Goal: Task Accomplishment & Management: Manage account settings

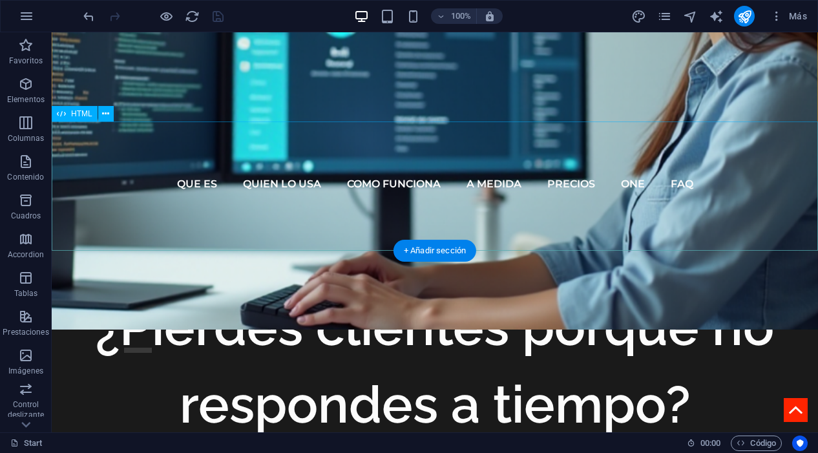
scroll to position [446, 0]
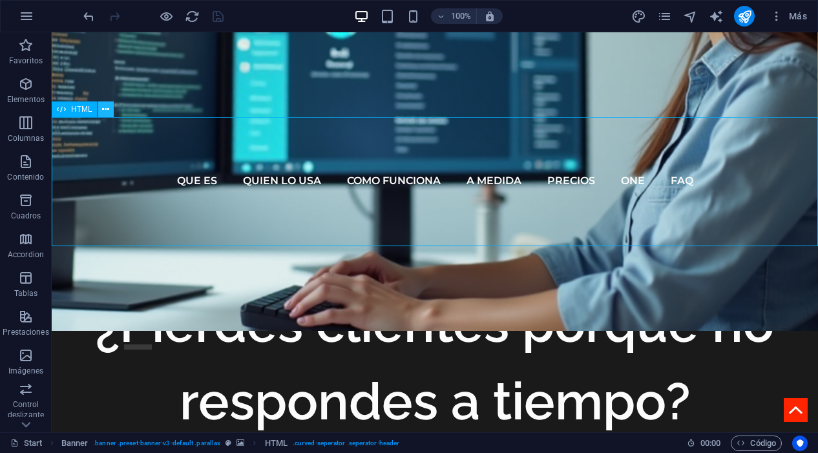
click at [107, 111] on icon at bounding box center [105, 110] width 7 height 14
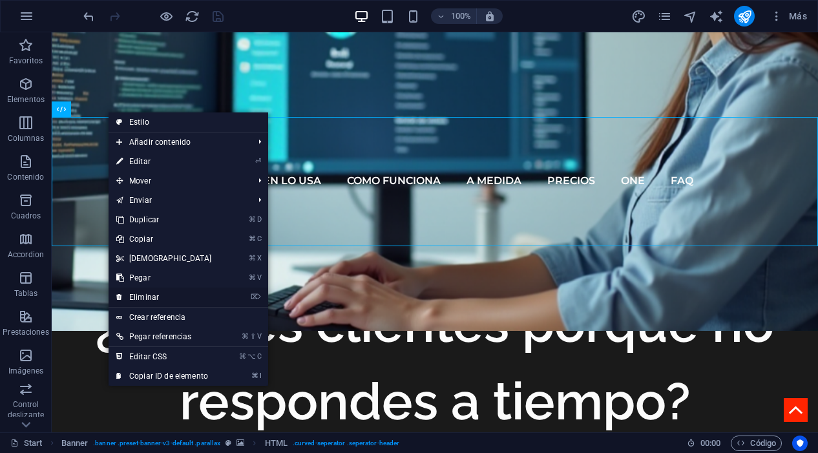
click at [157, 293] on link "⌦ Eliminar" at bounding box center [164, 297] width 111 height 19
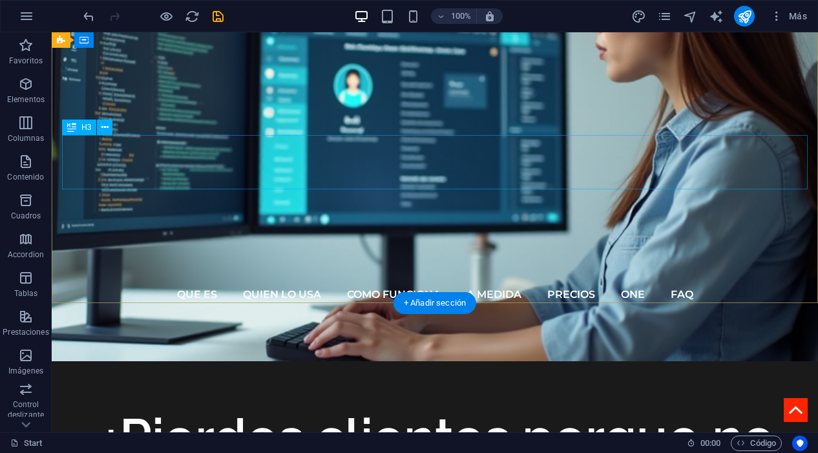
scroll to position [259, 0]
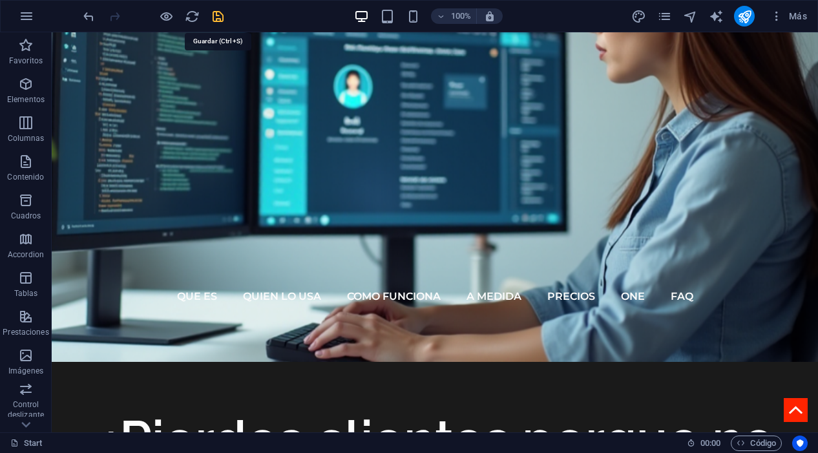
click at [214, 16] on icon "save" at bounding box center [218, 16] width 15 height 15
checkbox input "false"
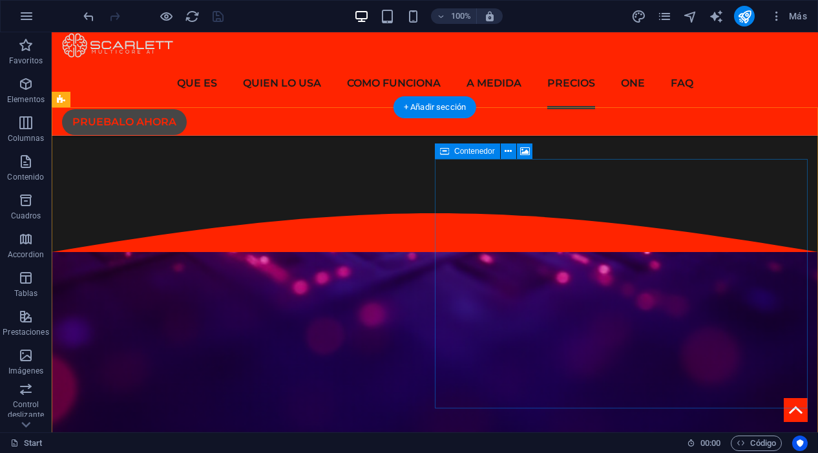
scroll to position [3667, 0]
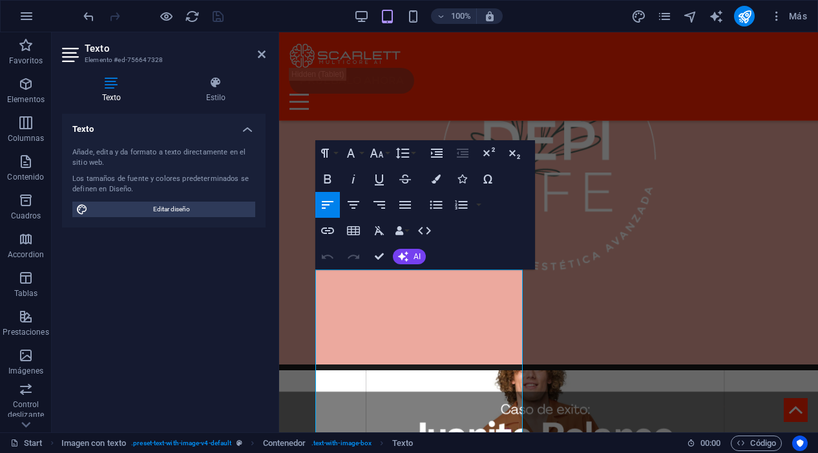
scroll to position [4460, 0]
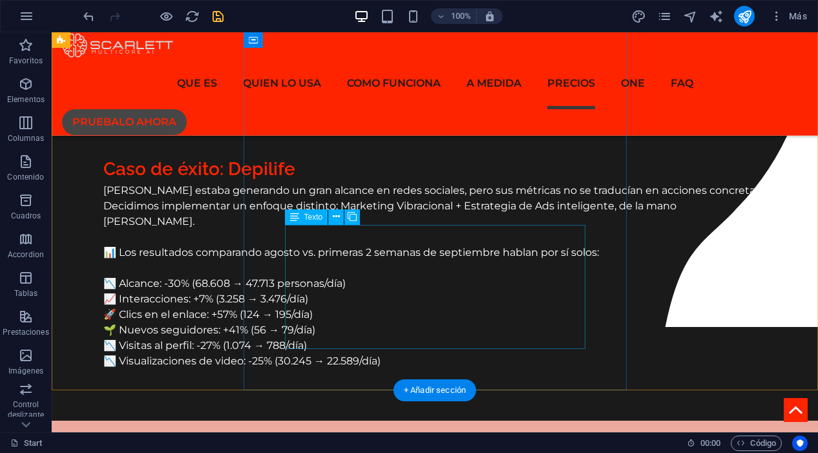
scroll to position [4691, 0]
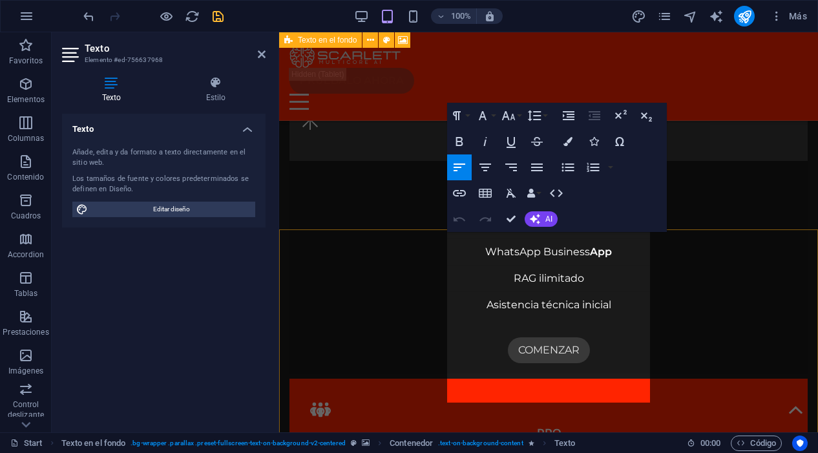
scroll to position [5753, 0]
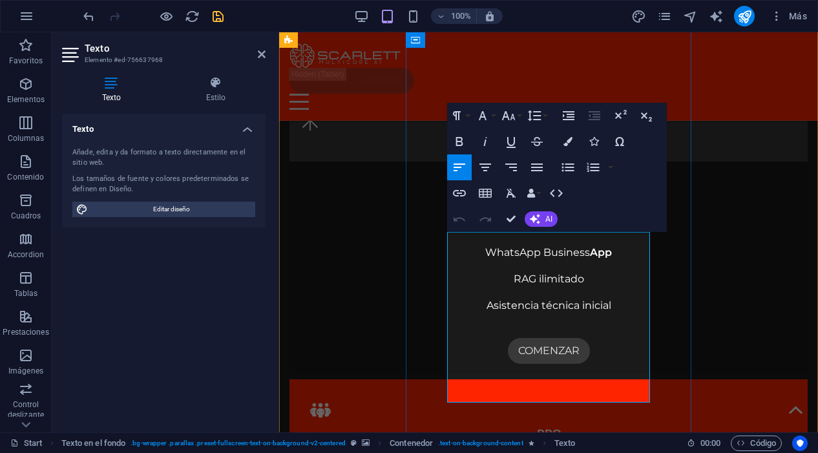
drag, startPoint x: 632, startPoint y: 398, endPoint x: 590, endPoint y: 339, distance: 72.3
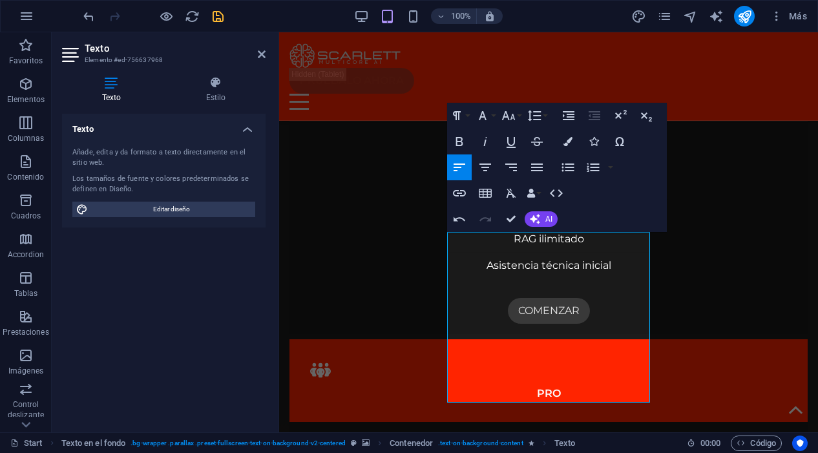
click at [266, 51] on aside "Texto Elemento #ed-756637968 Texto Estilo Texto Añade, edita y da formato a tex…" at bounding box center [166, 232] width 228 height 400
click at [259, 54] on icon at bounding box center [262, 54] width 8 height 10
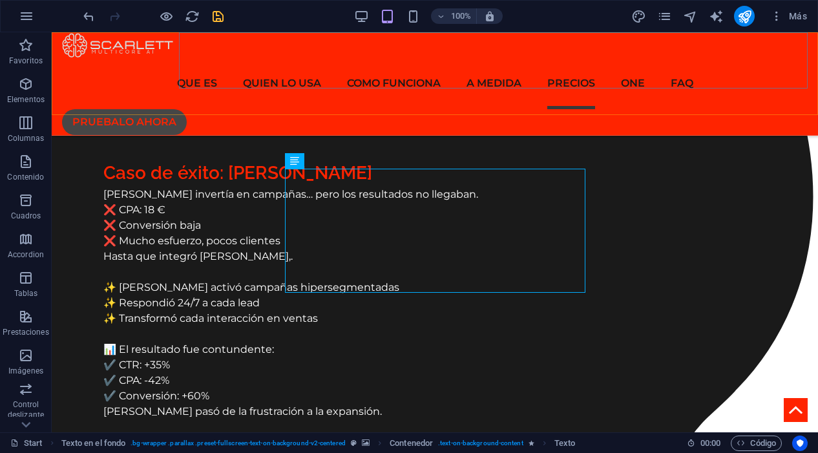
scroll to position [4739, 0]
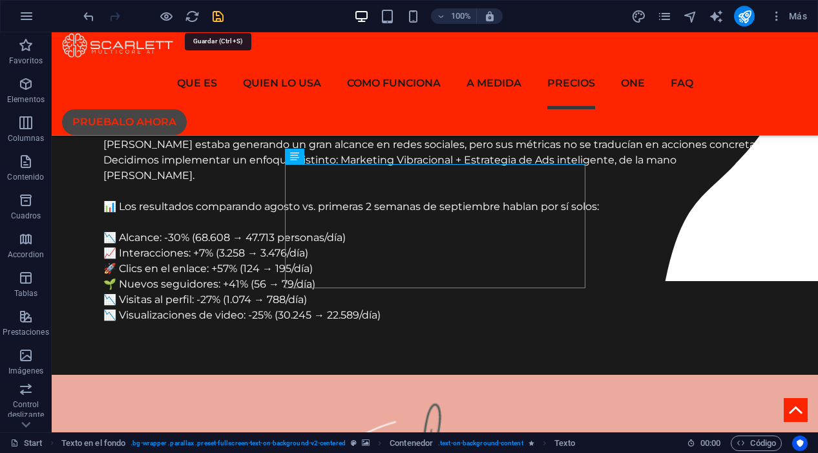
click at [216, 16] on icon "save" at bounding box center [218, 16] width 15 height 15
checkbox input "false"
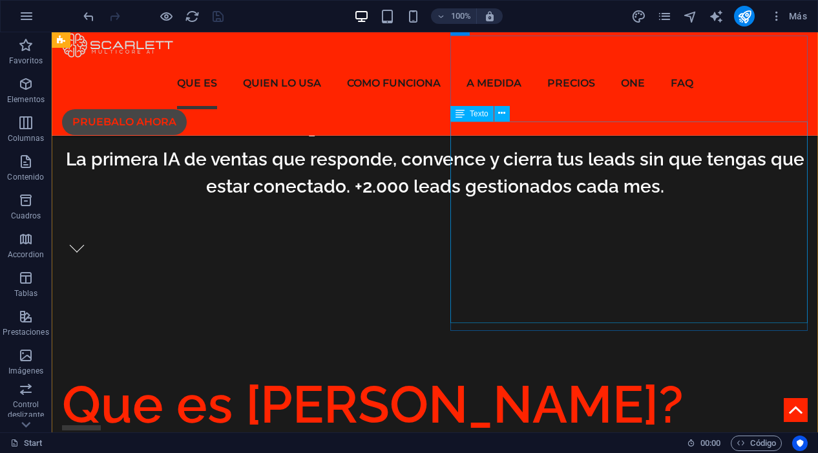
scroll to position [0, 0]
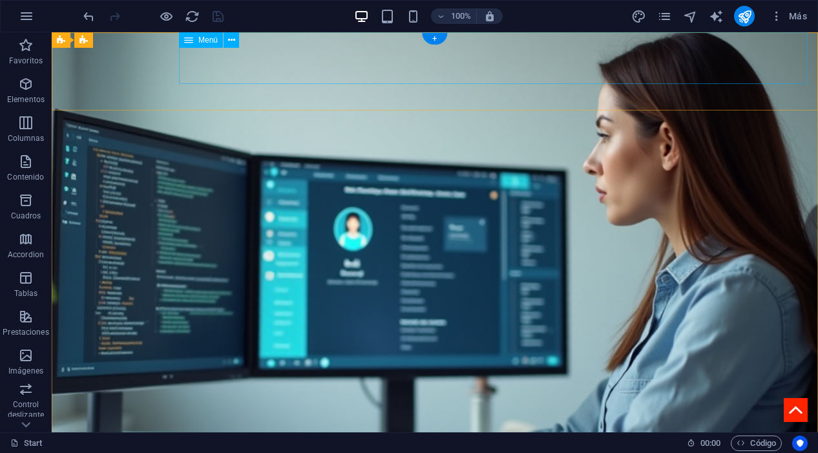
select select "5"
select select
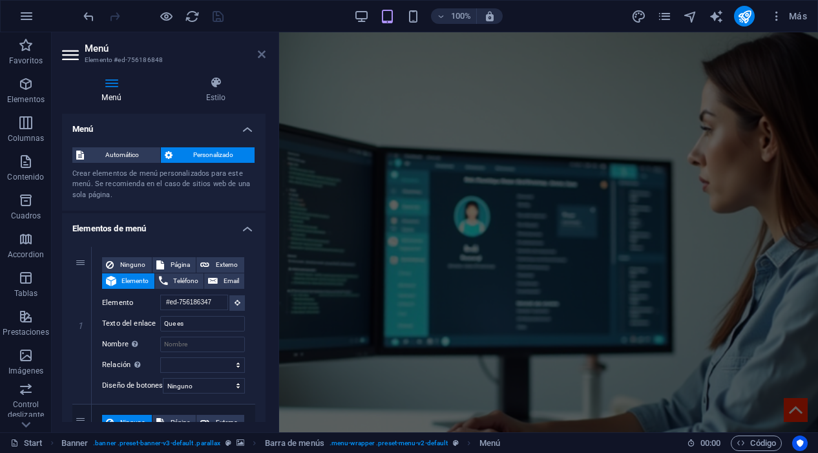
click at [262, 50] on icon at bounding box center [262, 54] width 8 height 10
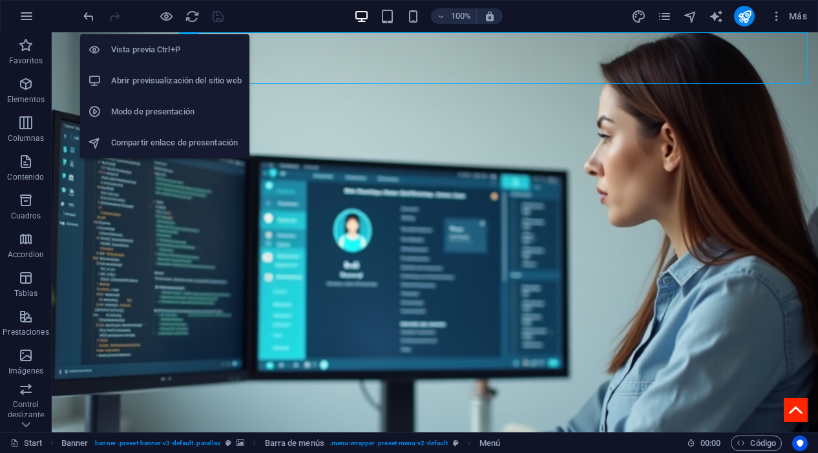
click at [164, 47] on h6 "Vista previa Ctrl+P" at bounding box center [176, 50] width 131 height 16
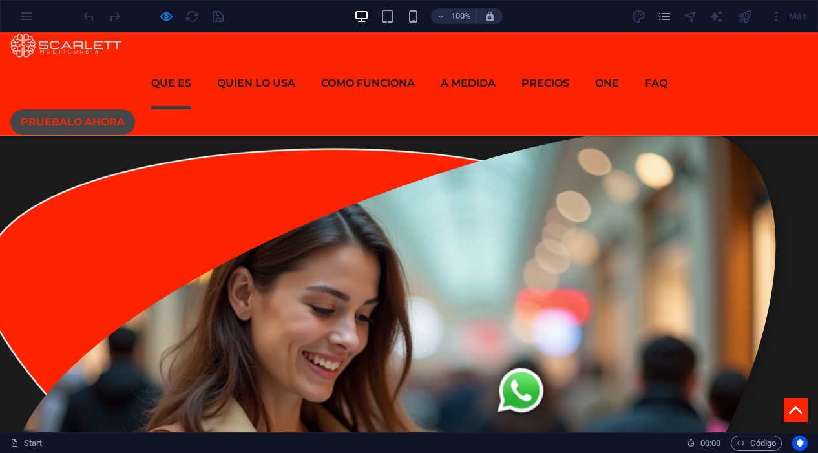
scroll to position [1119, 0]
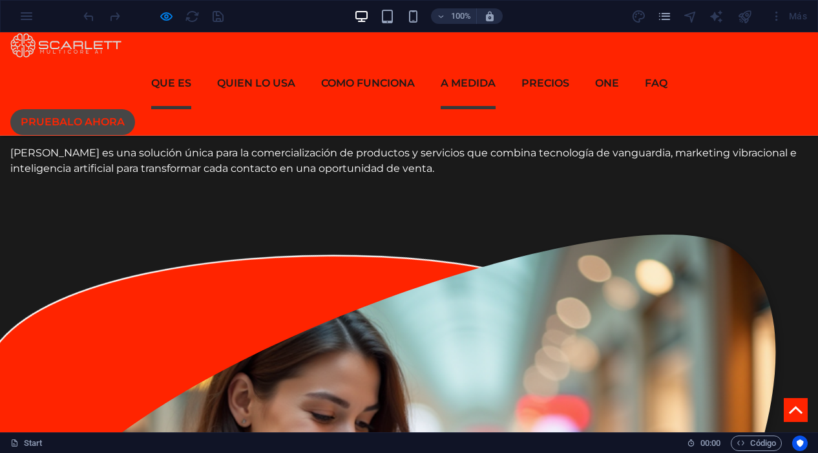
click at [468, 61] on link "A medida" at bounding box center [468, 84] width 55 height 52
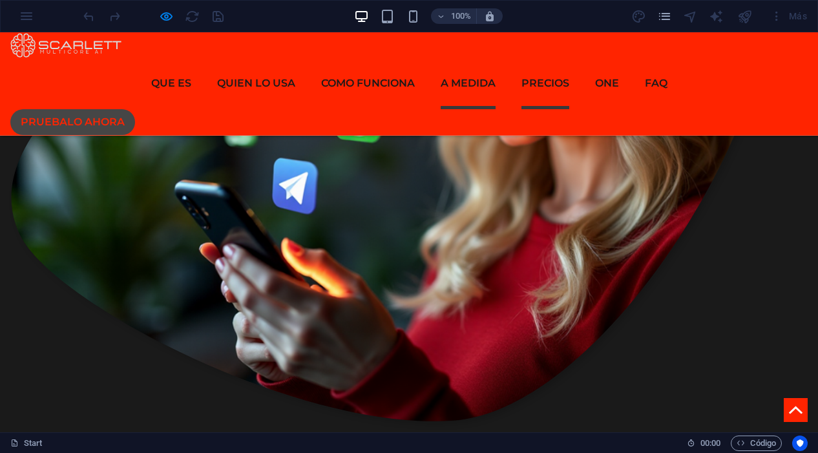
scroll to position [3464, 0]
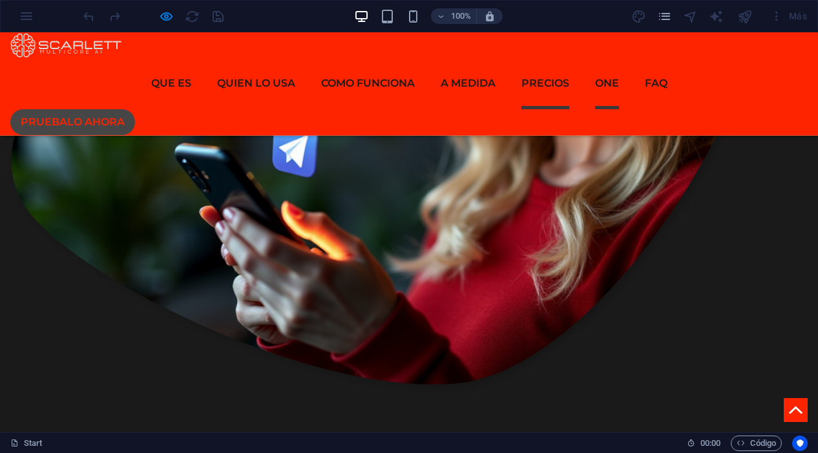
click at [602, 58] on link "One" at bounding box center [607, 84] width 24 height 52
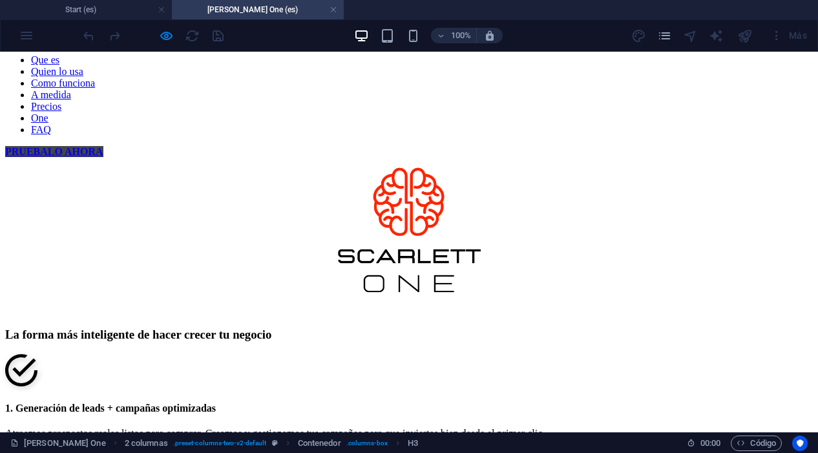
scroll to position [65, 0]
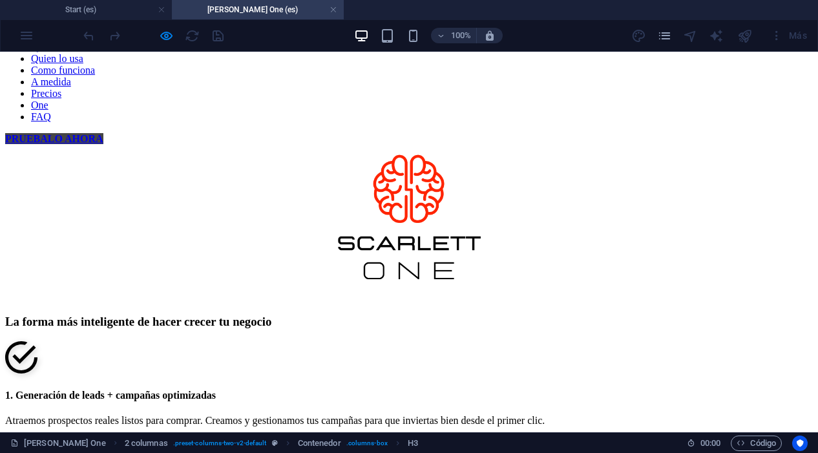
click at [317, 315] on div "La forma más inteligente de hacer crecer tu negocio" at bounding box center [409, 322] width 808 height 14
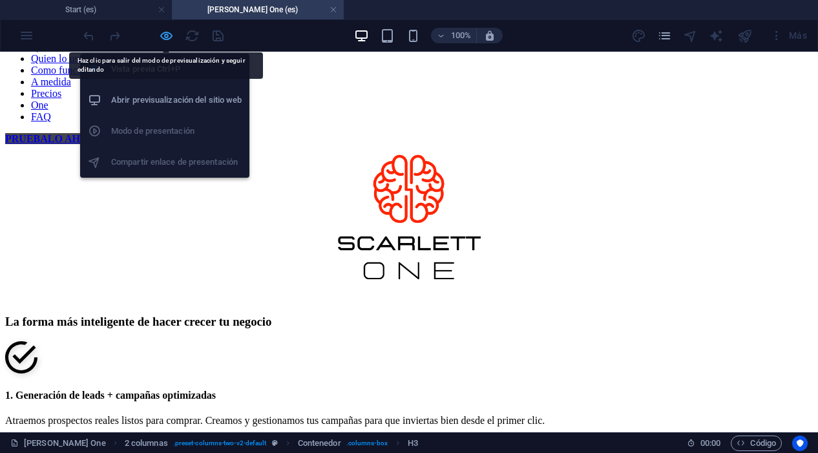
click at [168, 33] on icon "button" at bounding box center [166, 35] width 15 height 15
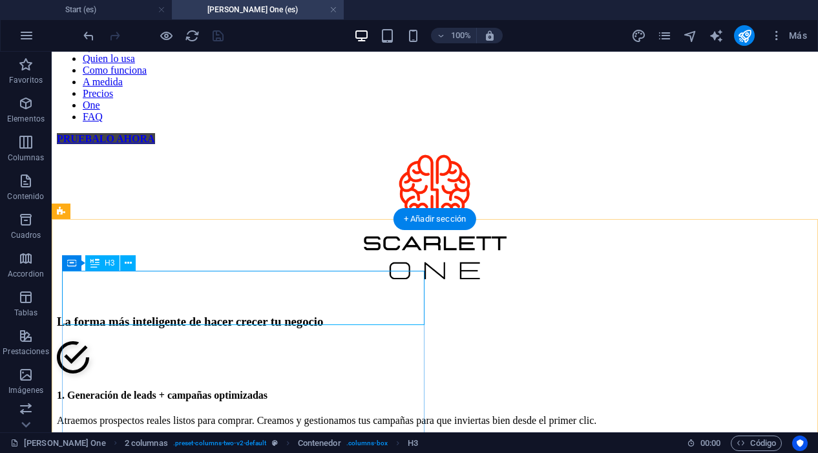
click at [166, 315] on div "La forma más inteligente de hacer crecer tu negocio" at bounding box center [435, 322] width 756 height 14
click at [143, 315] on div "La forma más inteligente de hacer crecer tu negocio" at bounding box center [435, 322] width 756 height 14
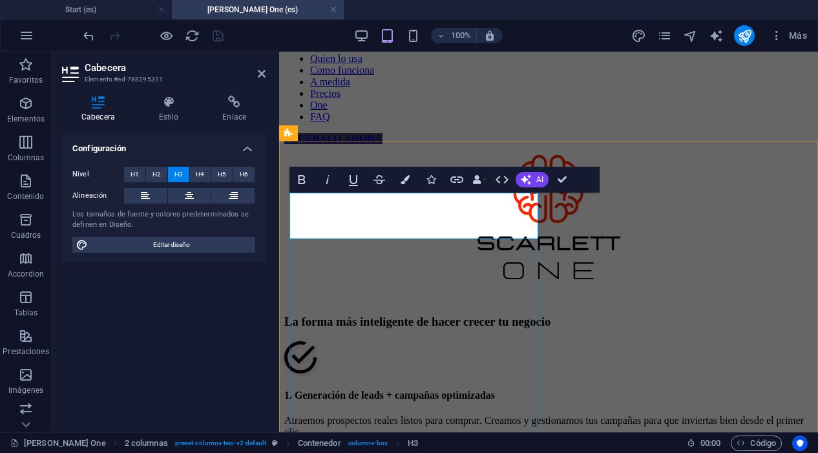
click at [480, 315] on h3 "La forma más inteligente de hacer crecer tu negocio" at bounding box center [548, 322] width 529 height 14
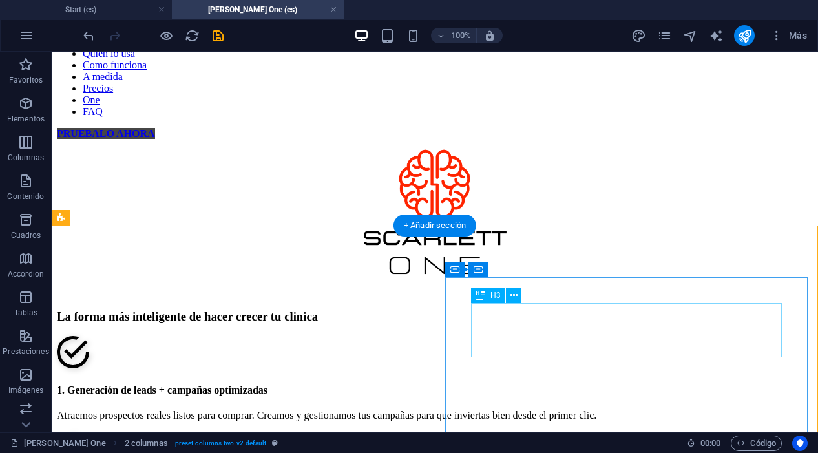
scroll to position [75, 0]
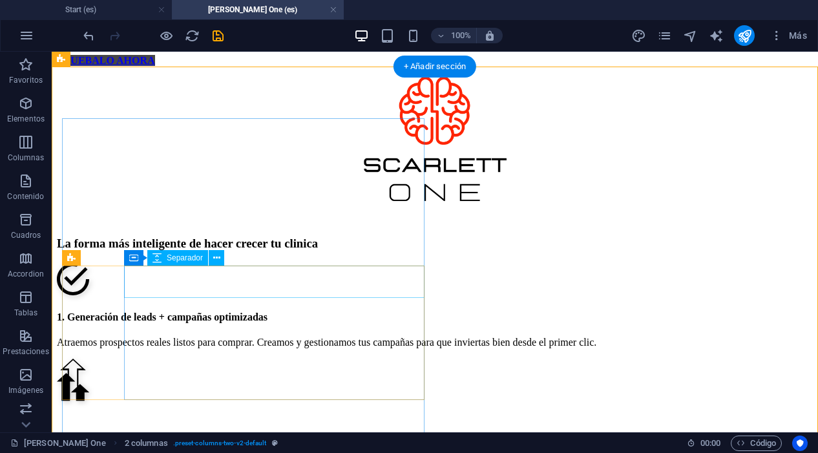
scroll to position [147, 0]
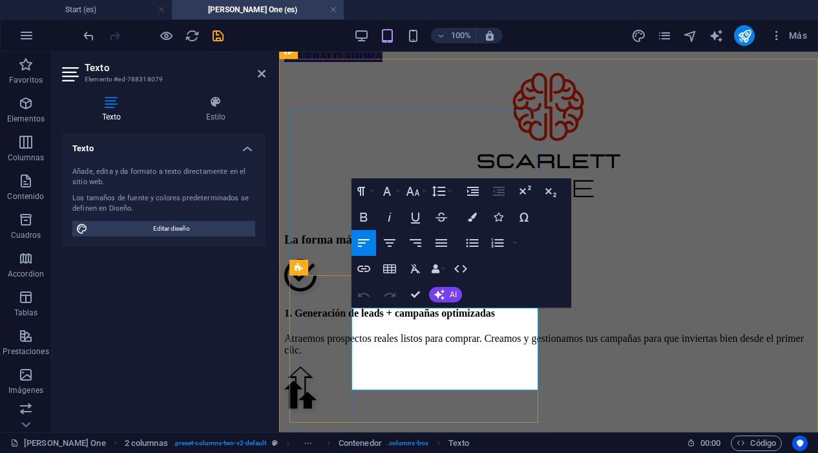
drag, startPoint x: 525, startPoint y: 315, endPoint x: 366, endPoint y: 319, distance: 158.4
click at [264, 76] on icon at bounding box center [262, 74] width 8 height 10
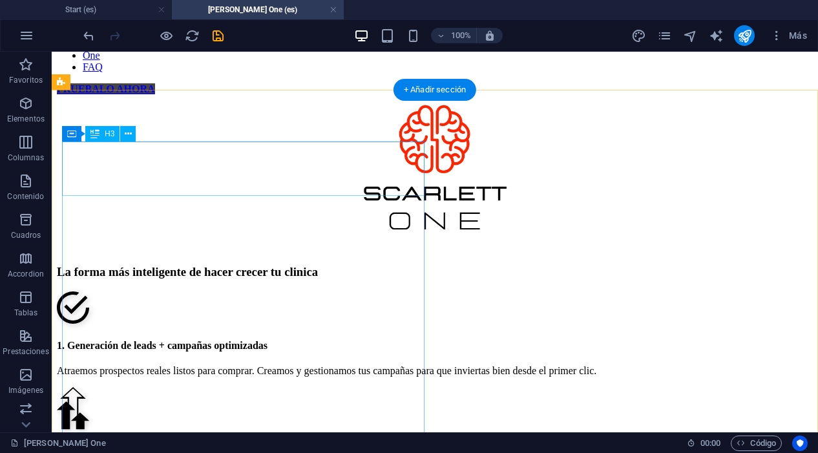
scroll to position [123, 0]
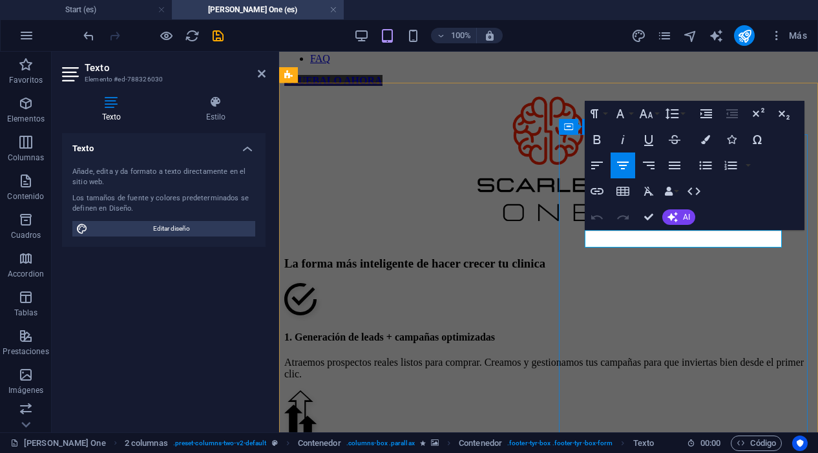
drag, startPoint x: 761, startPoint y: 237, endPoint x: 605, endPoint y: 237, distance: 156.4
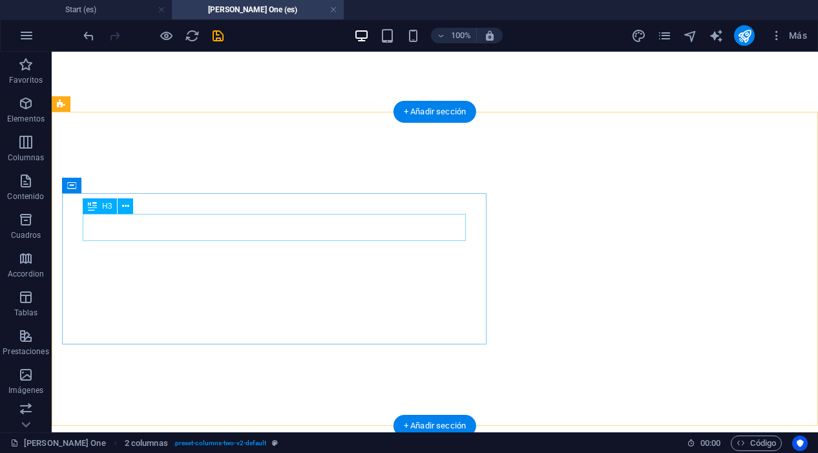
scroll to position [838, 0]
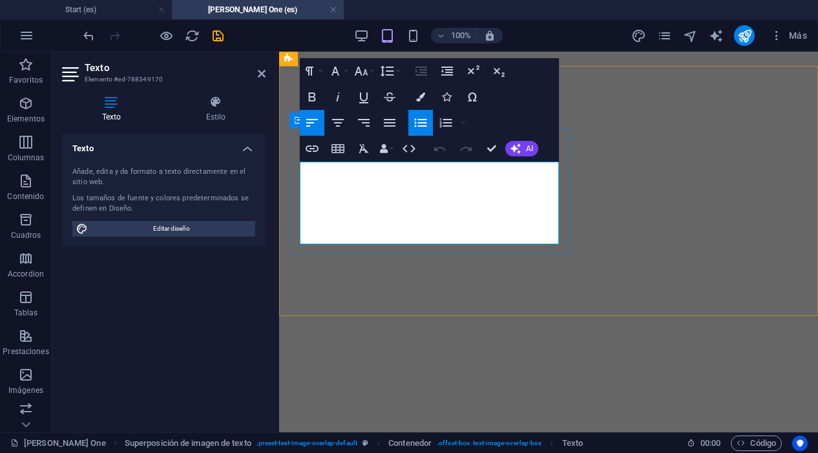
click at [262, 71] on icon at bounding box center [262, 74] width 8 height 10
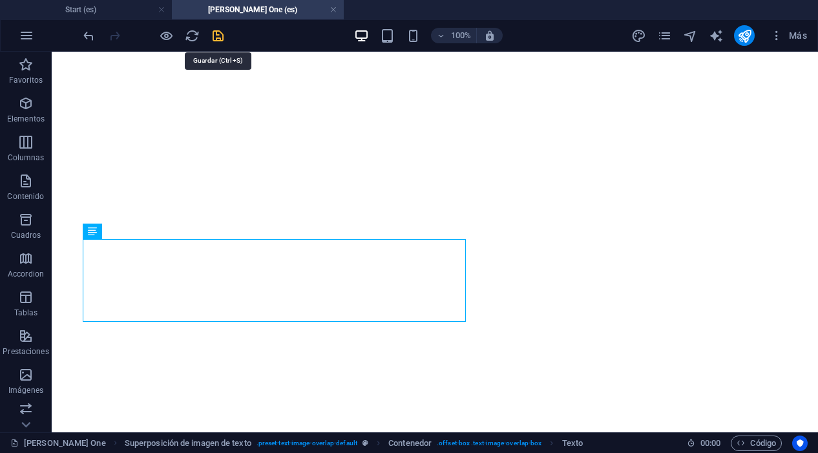
click at [217, 32] on icon "save" at bounding box center [218, 35] width 15 height 15
checkbox input "false"
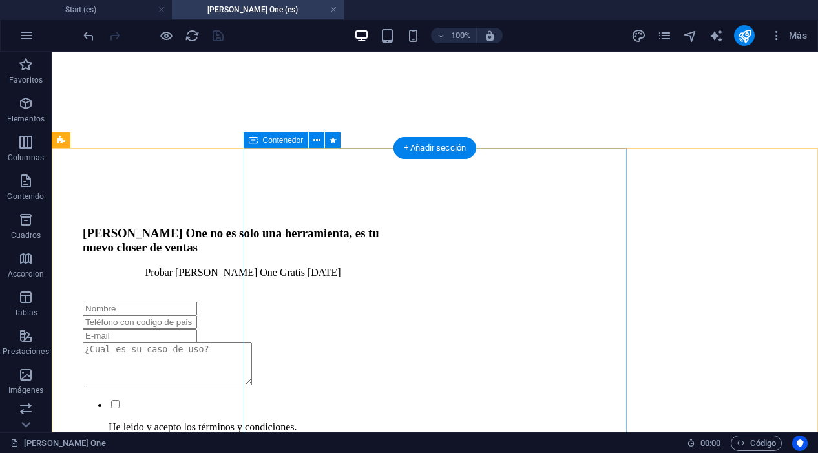
scroll to position [1115, 0]
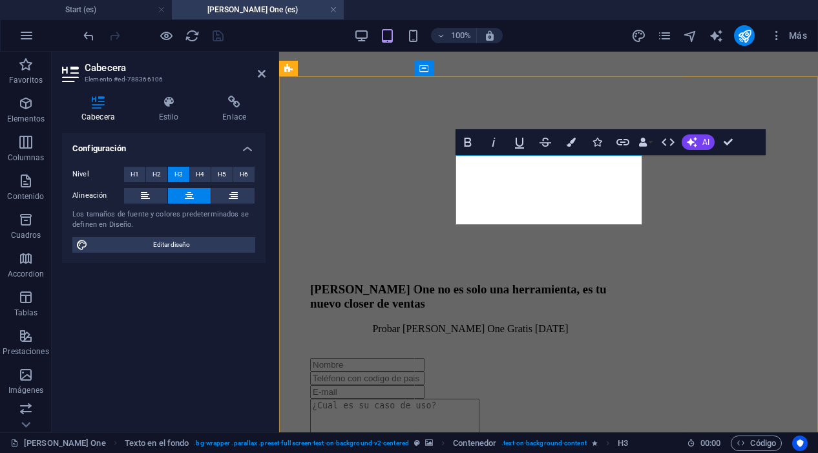
drag, startPoint x: 523, startPoint y: 190, endPoint x: 569, endPoint y: 164, distance: 53.2
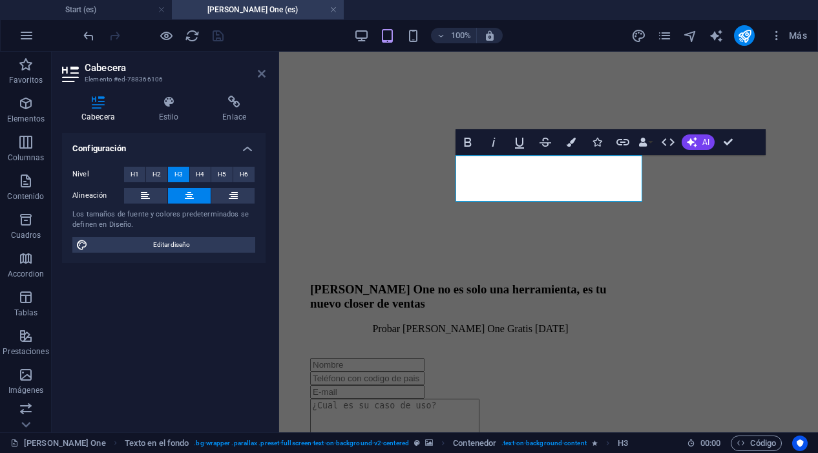
click at [262, 72] on icon at bounding box center [262, 74] width 8 height 10
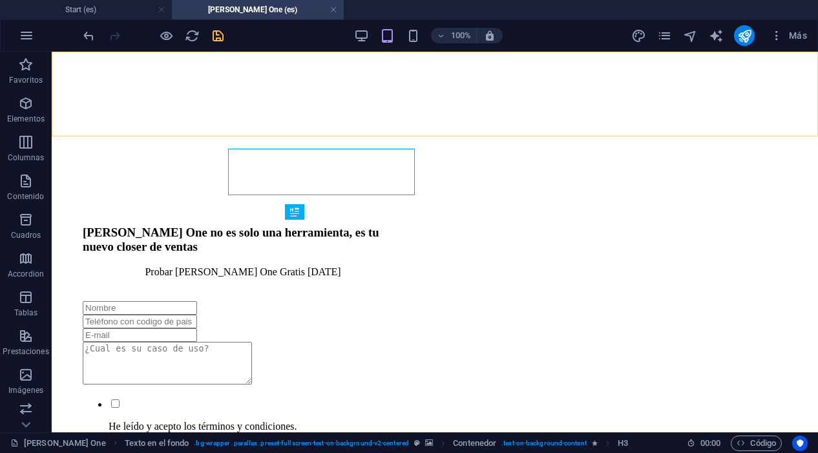
scroll to position [1121, 0]
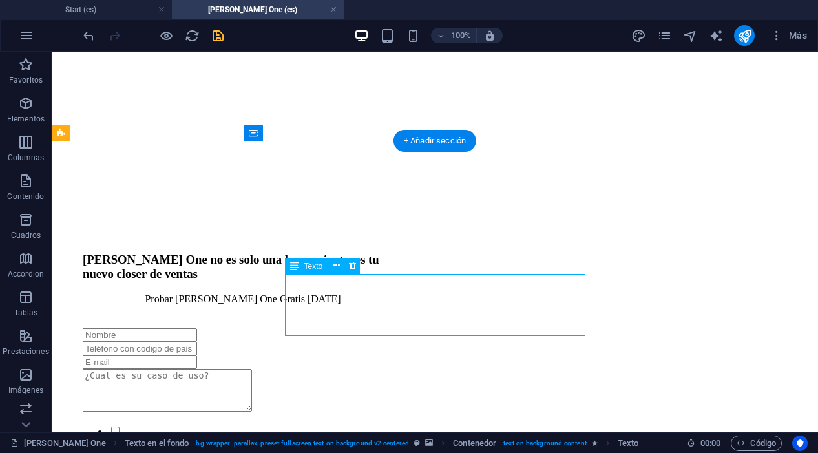
scroll to position [1115, 0]
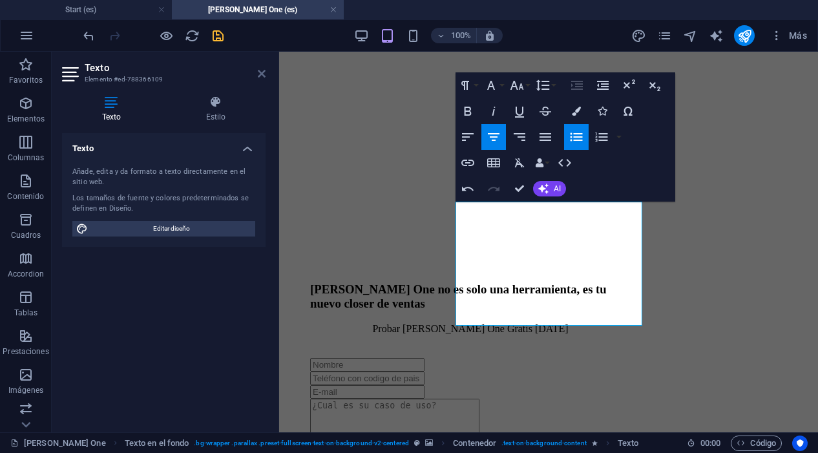
click at [263, 72] on icon at bounding box center [262, 74] width 8 height 10
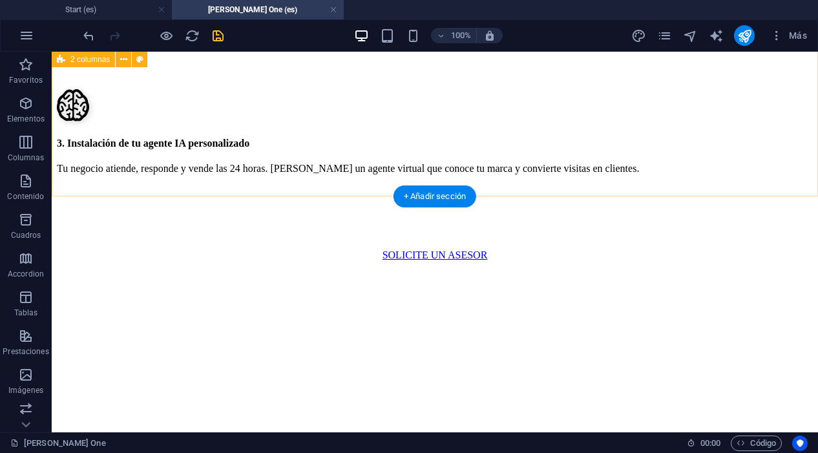
scroll to position [619, 0]
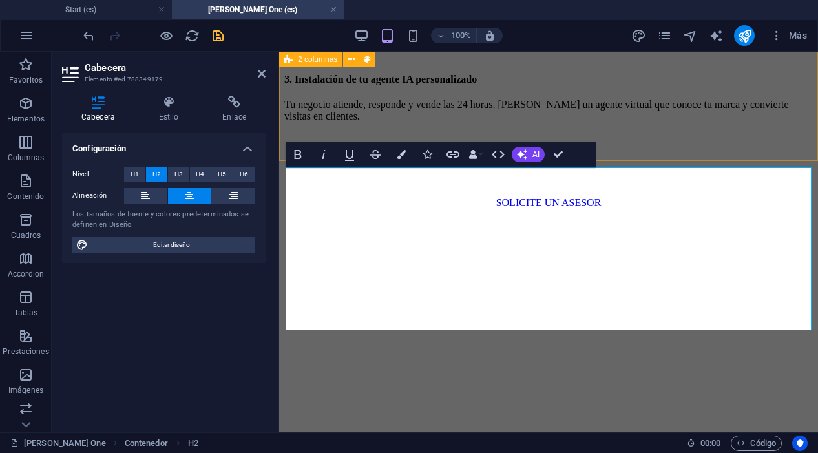
click at [717, 156] on div "La forma más inteligente de hacer crecer tu clinica 1. Generación de leads + ca…" at bounding box center [548, 385] width 529 height 1328
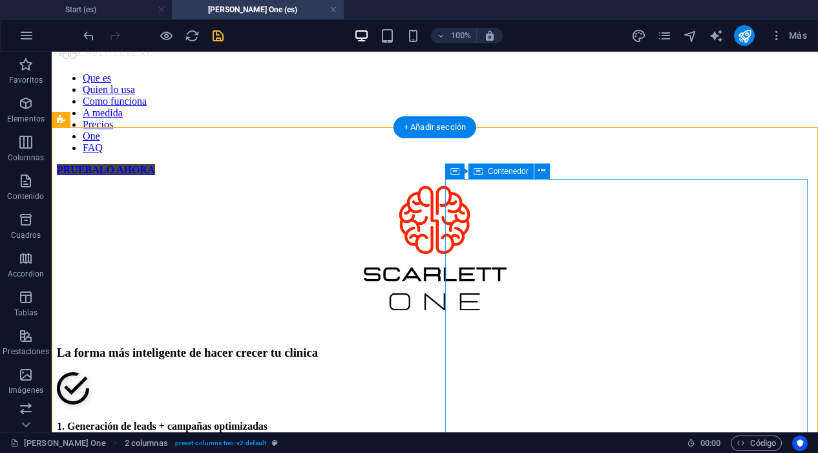
scroll to position [0, 0]
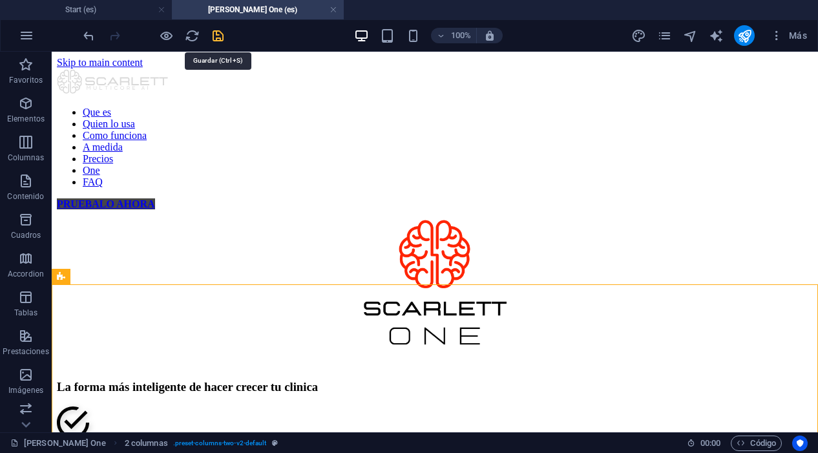
click at [220, 39] on icon "save" at bounding box center [218, 35] width 15 height 15
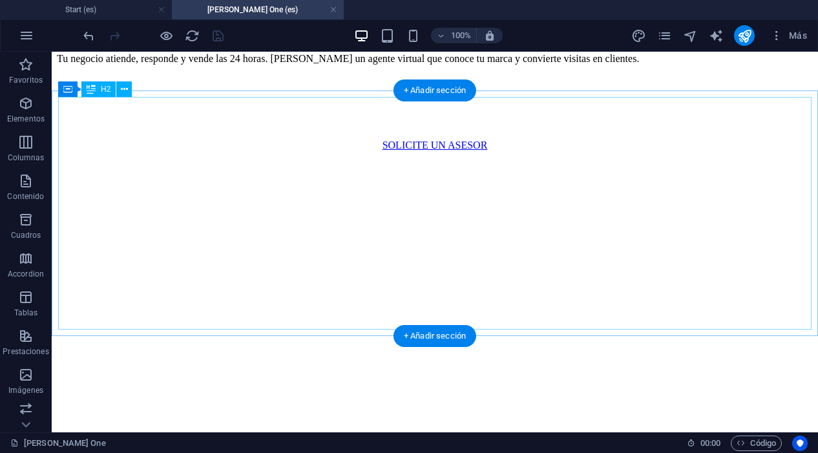
scroll to position [695, 0]
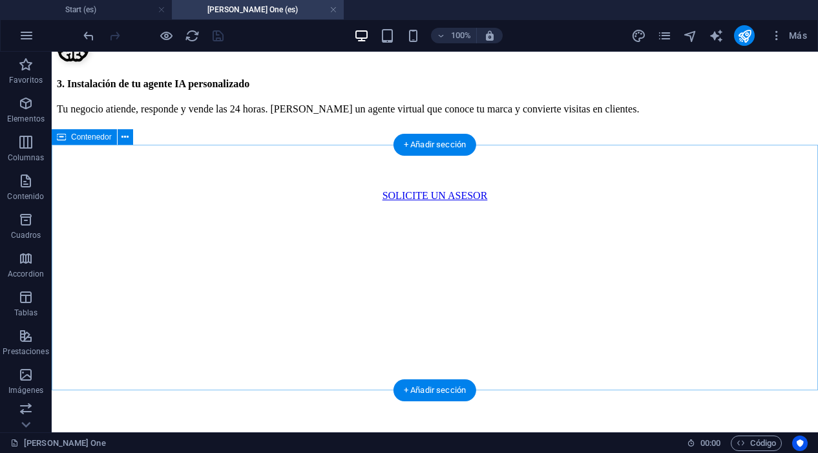
scroll to position [647, 0]
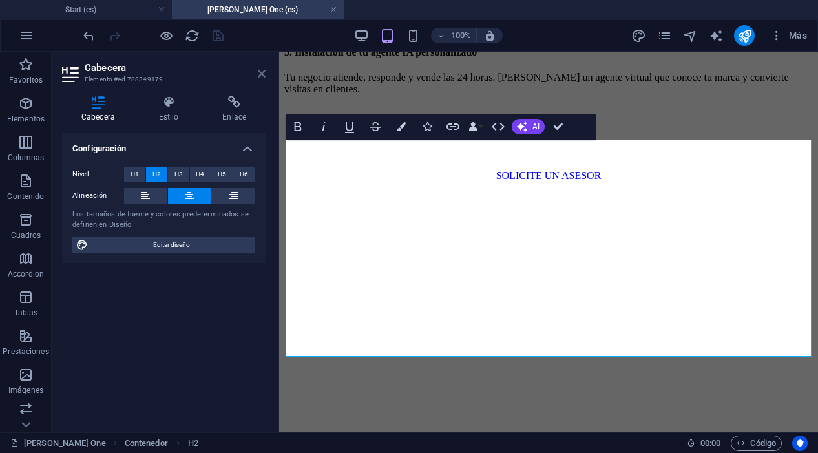
click at [264, 70] on icon at bounding box center [262, 74] width 8 height 10
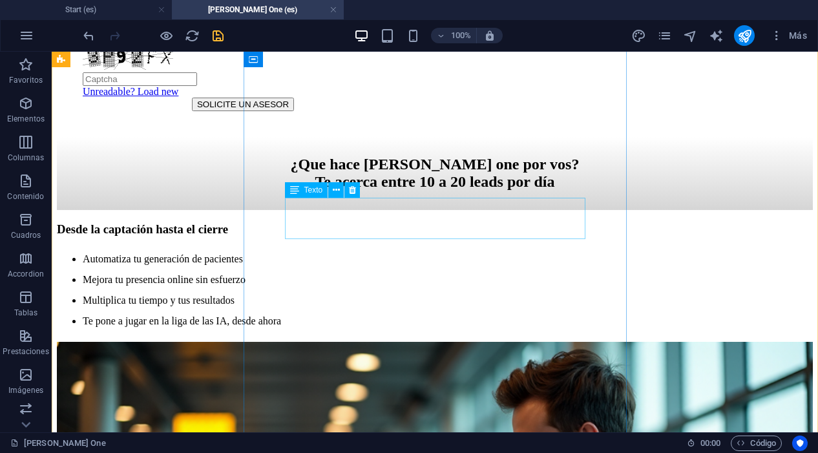
scroll to position [1515, 0]
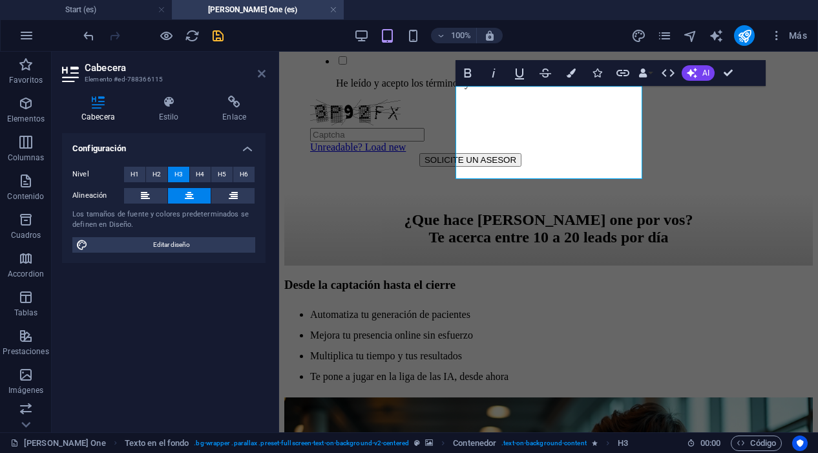
click at [264, 70] on icon at bounding box center [262, 74] width 8 height 10
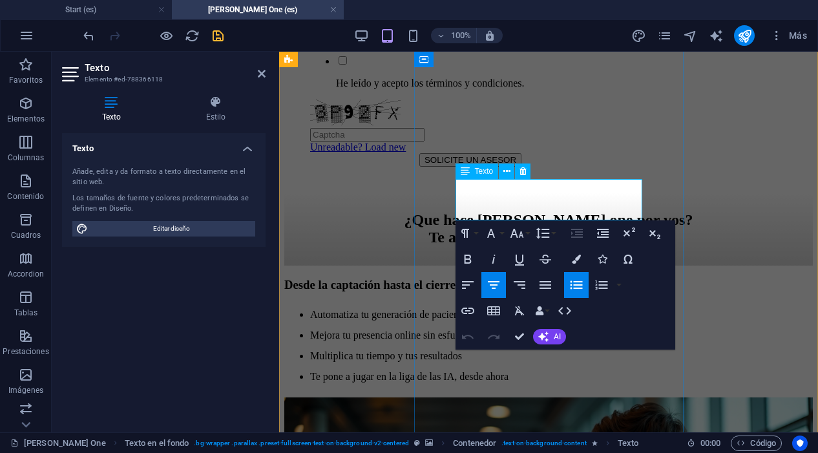
drag, startPoint x: 632, startPoint y: 212, endPoint x: 476, endPoint y: 193, distance: 157.0
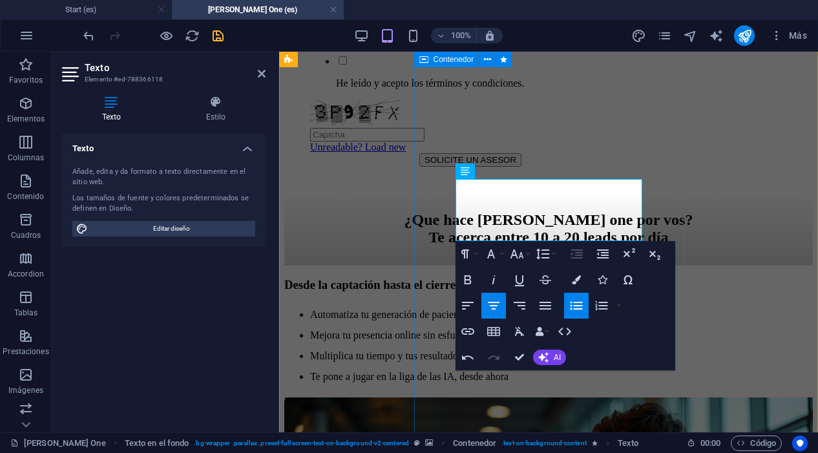
scroll to position [675, 5]
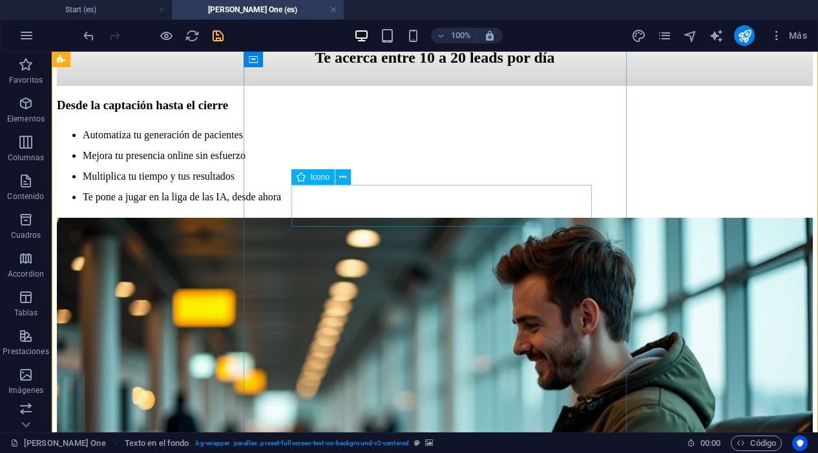
scroll to position [1639, 0]
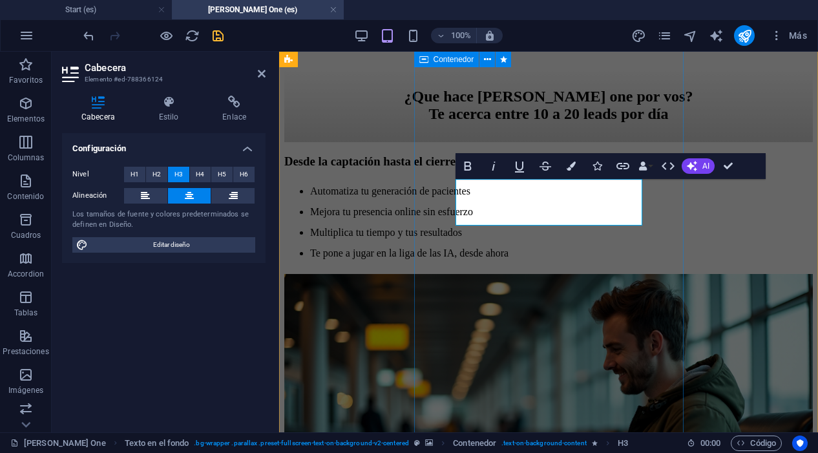
scroll to position [81, 5]
click at [266, 74] on aside "Cabecera Elemento #ed-788366124 Cabecera Estilo Enlace Configuración Nivel H1 H…" at bounding box center [166, 242] width 228 height 381
click at [260, 71] on icon at bounding box center [262, 74] width 8 height 10
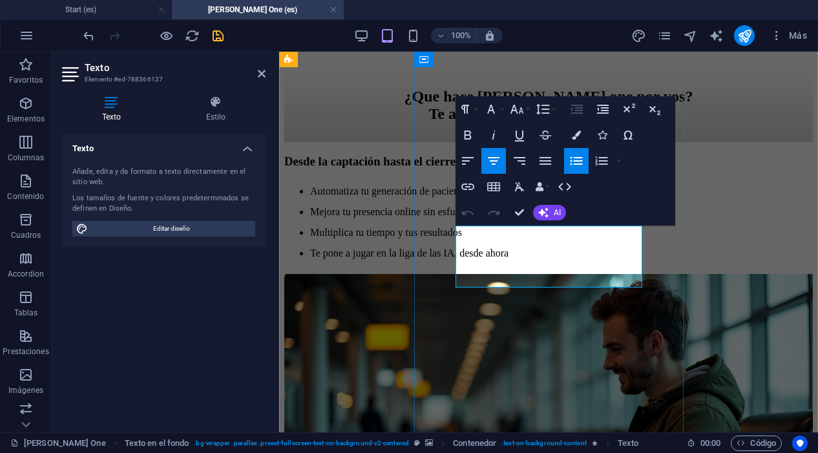
drag, startPoint x: 600, startPoint y: 232, endPoint x: 509, endPoint y: 232, distance: 90.5
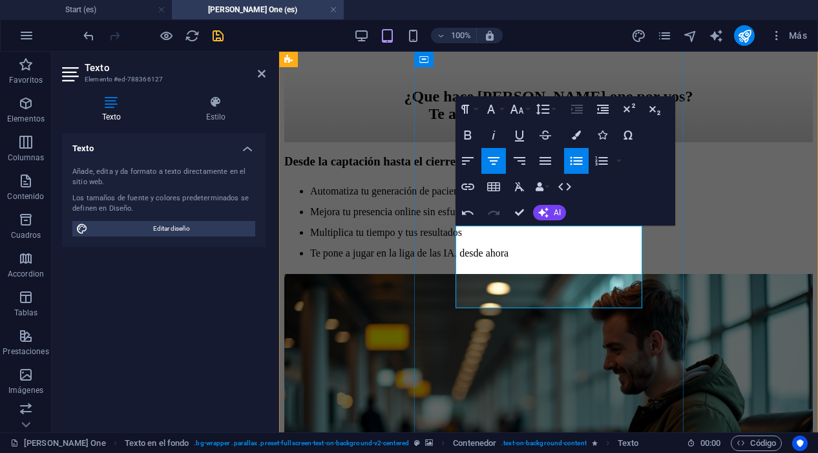
drag, startPoint x: 571, startPoint y: 295, endPoint x: 476, endPoint y: 277, distance: 96.7
click at [260, 77] on icon at bounding box center [262, 74] width 8 height 10
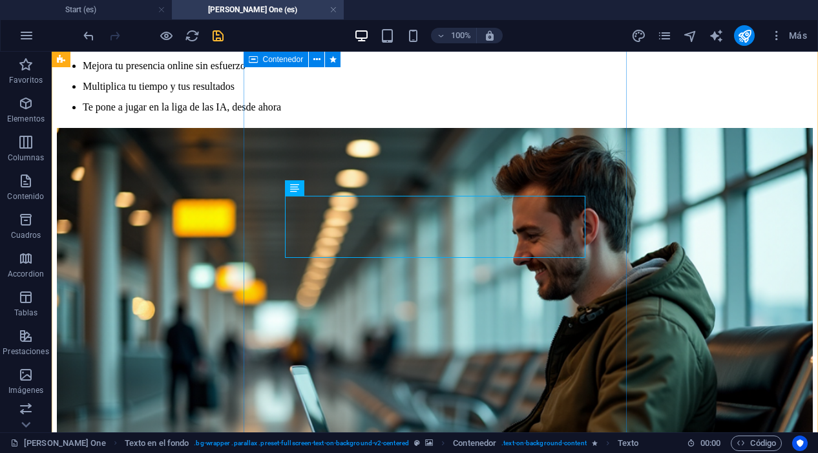
scroll to position [1741, 0]
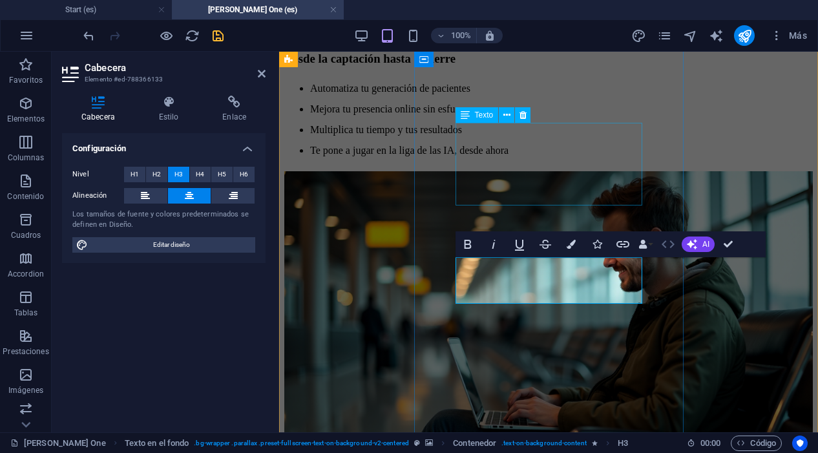
scroll to position [183, 6]
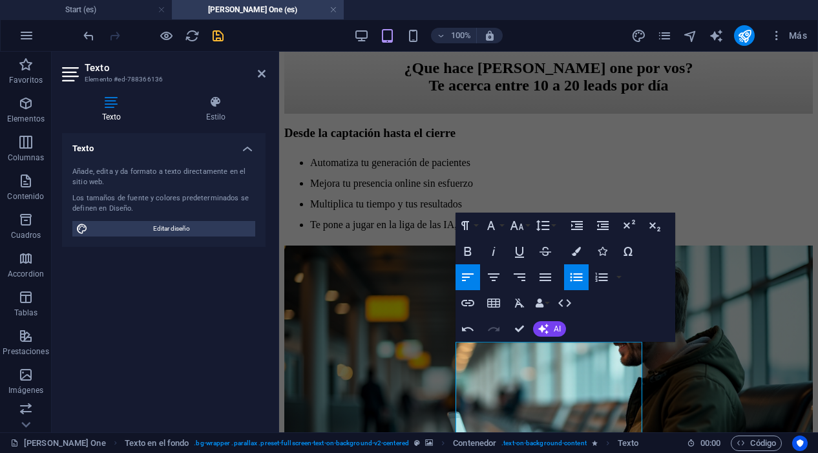
scroll to position [1639, 0]
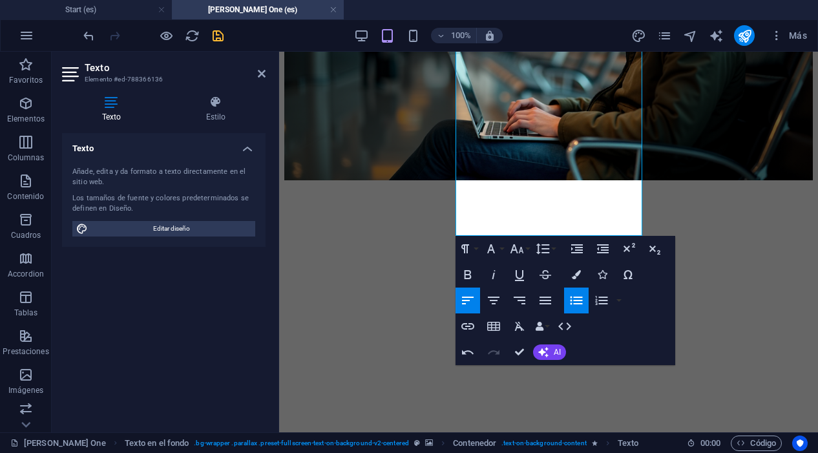
scroll to position [2020, 0]
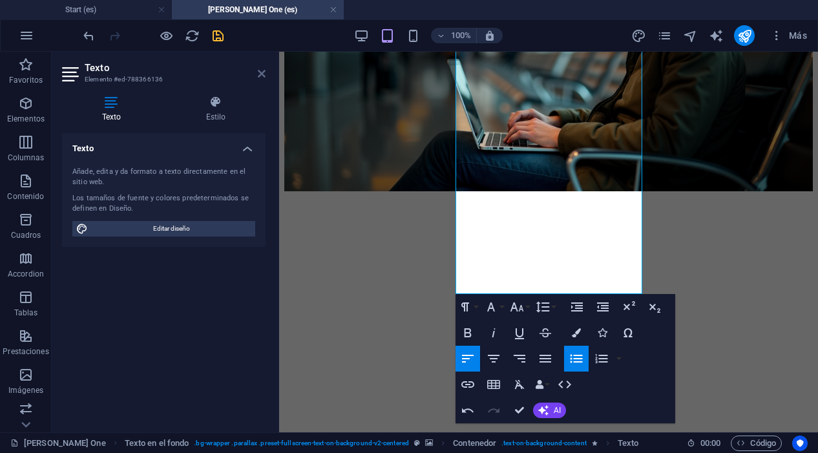
click at [259, 76] on icon at bounding box center [262, 74] width 8 height 10
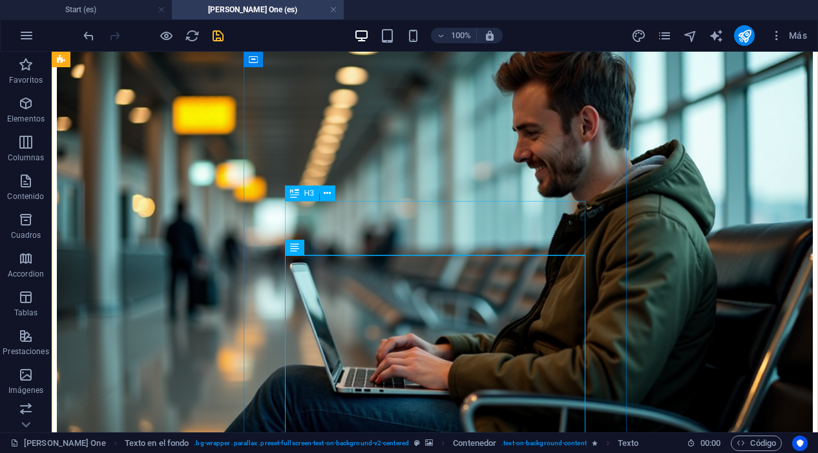
scroll to position [1829, 0]
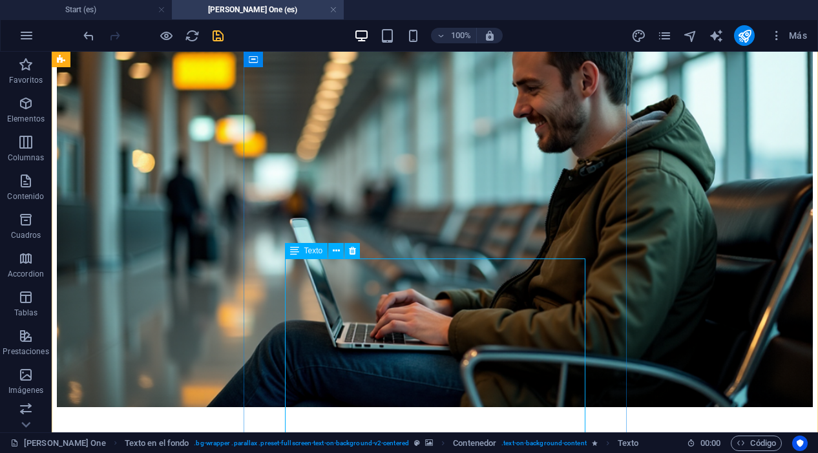
scroll to position [1898, 0]
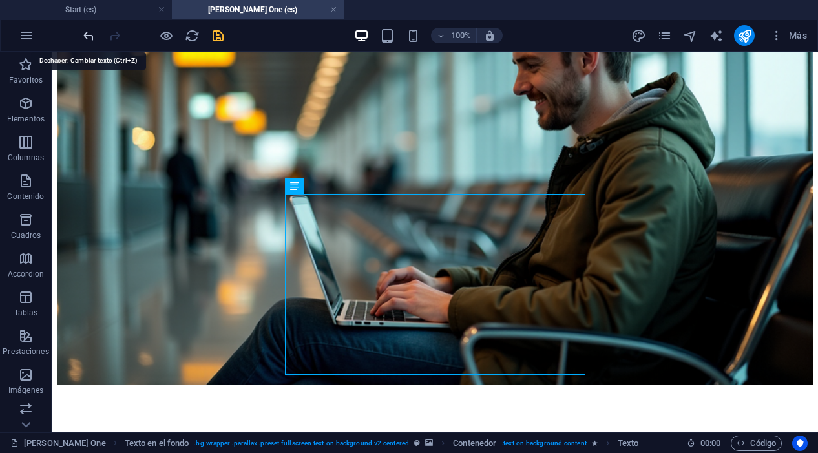
click at [86, 28] on icon "undo" at bounding box center [88, 35] width 15 height 15
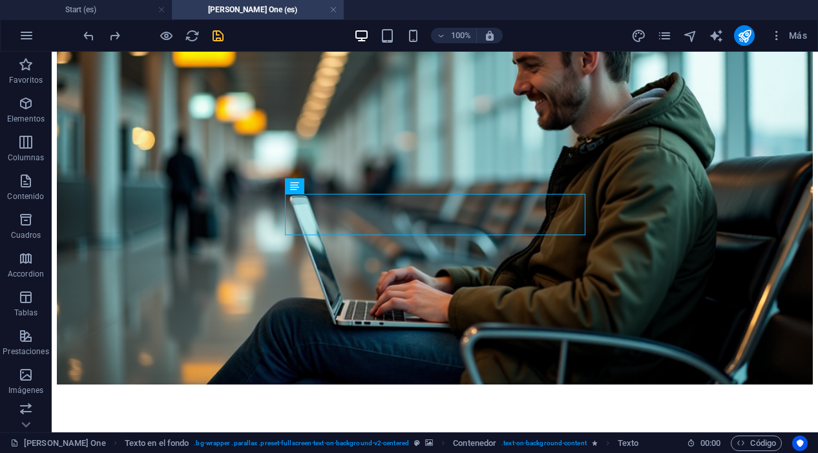
click at [222, 35] on icon "save" at bounding box center [218, 35] width 15 height 15
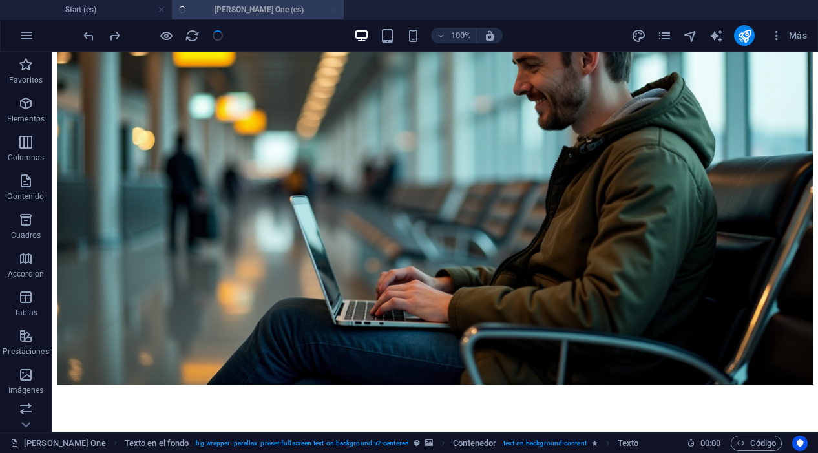
checkbox input "false"
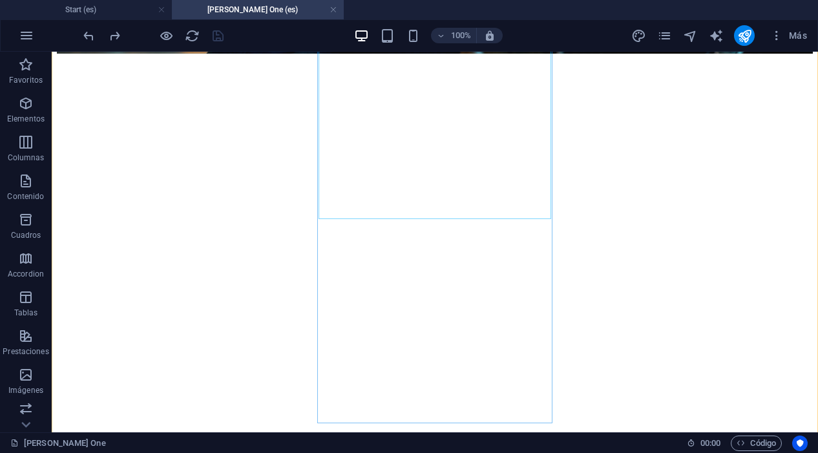
scroll to position [2232, 0]
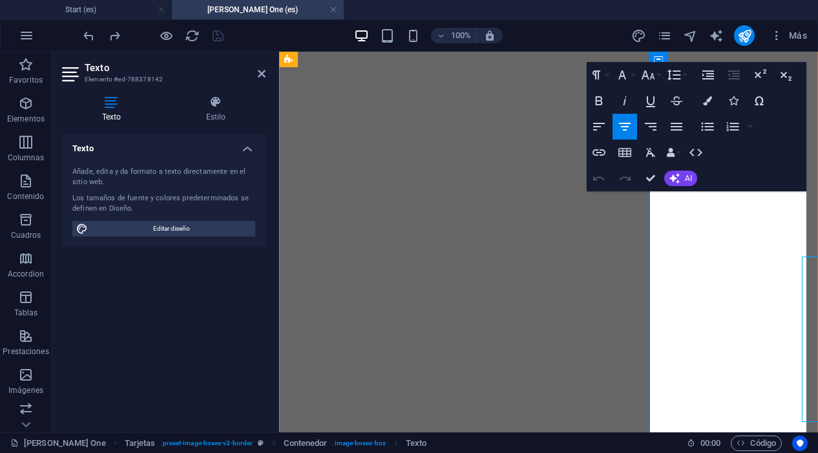
scroll to position [2227, 0]
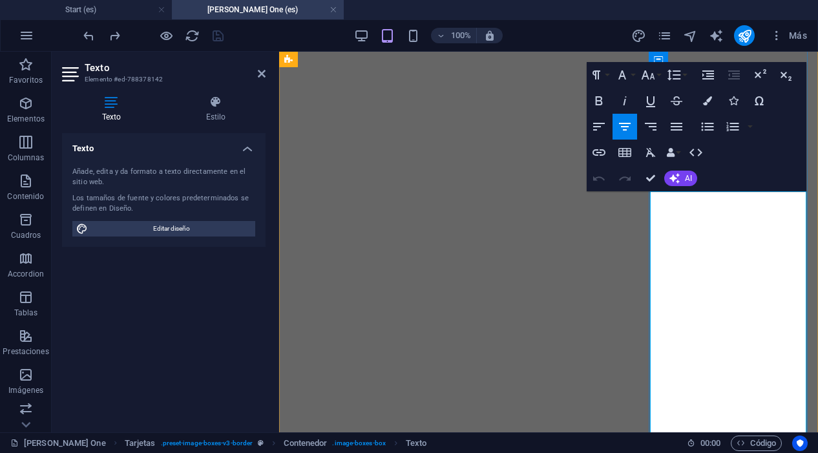
drag, startPoint x: 771, startPoint y: 415, endPoint x: 662, endPoint y: 196, distance: 244.3
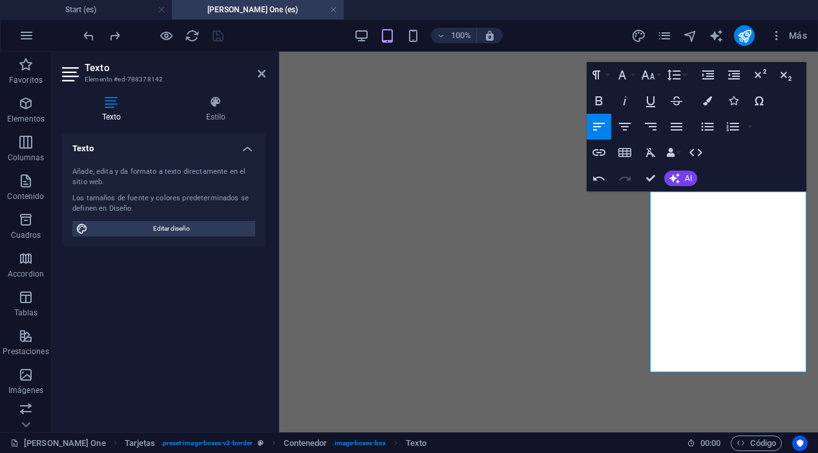
click at [767, 178] on div "Paragraph Format Normal Heading 1 Heading 2 Heading 3 Heading 4 Heading 5 Headi…" at bounding box center [697, 126] width 220 height 129
click at [258, 78] on icon at bounding box center [262, 74] width 8 height 10
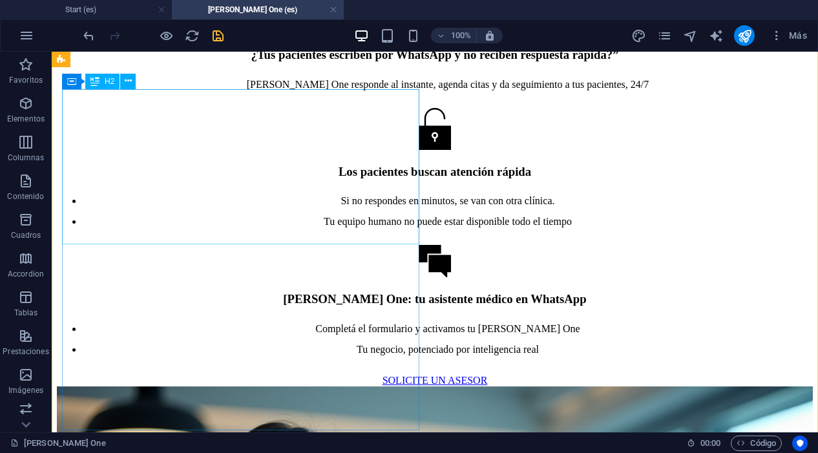
scroll to position [2986, 0]
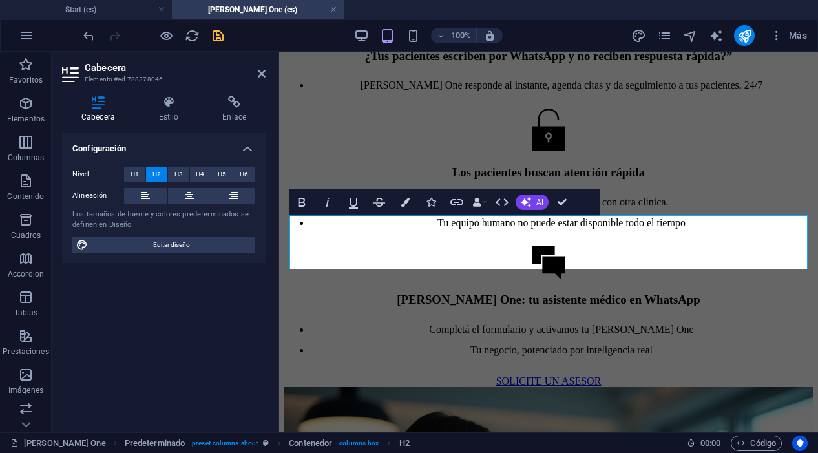
scroll to position [3368, 0]
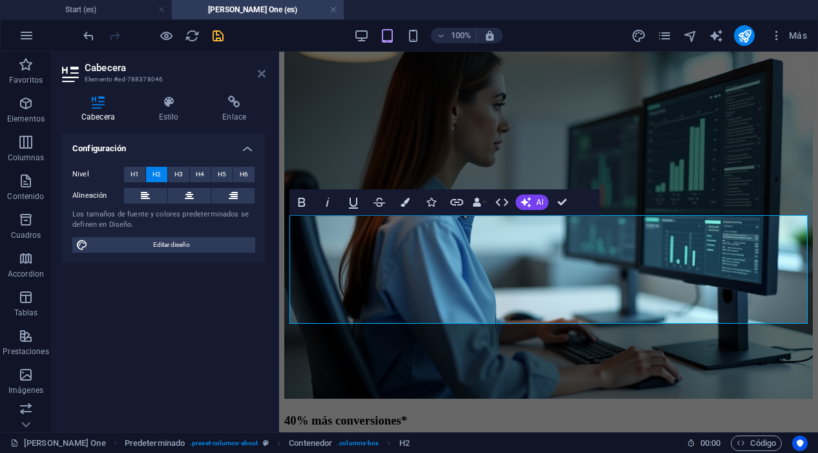
click at [264, 70] on icon at bounding box center [262, 74] width 8 height 10
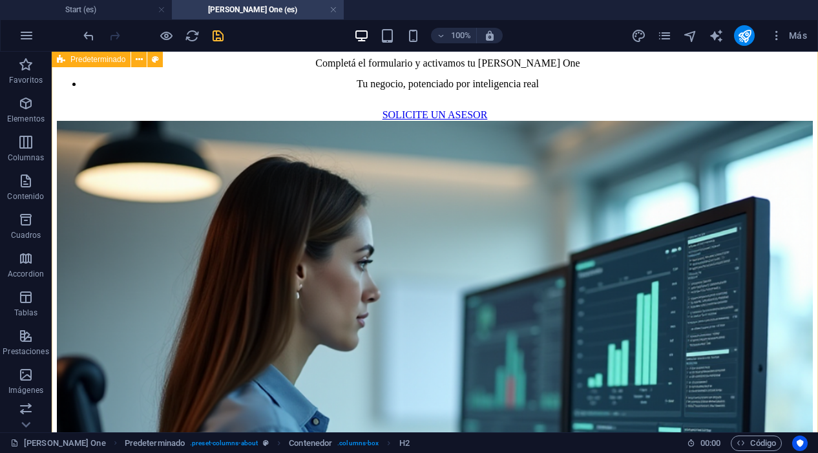
scroll to position [3193, 0]
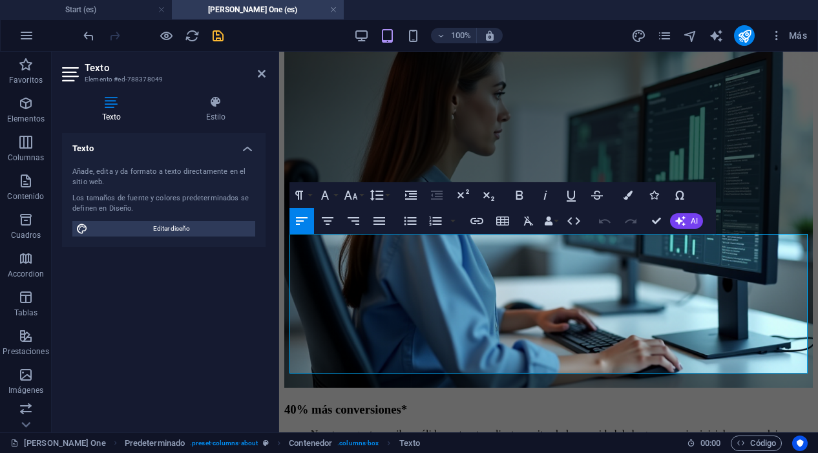
scroll to position [3321, 0]
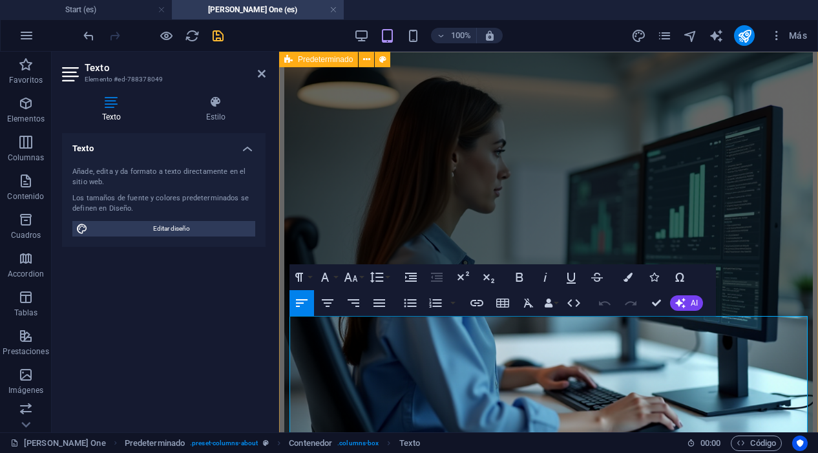
drag, startPoint x: 530, startPoint y: 191, endPoint x: 282, endPoint y: 325, distance: 281.7
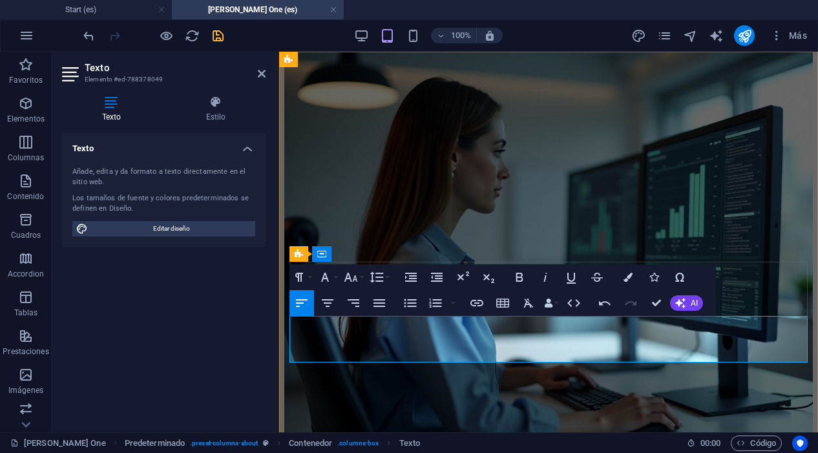
click at [259, 74] on icon at bounding box center [262, 74] width 8 height 10
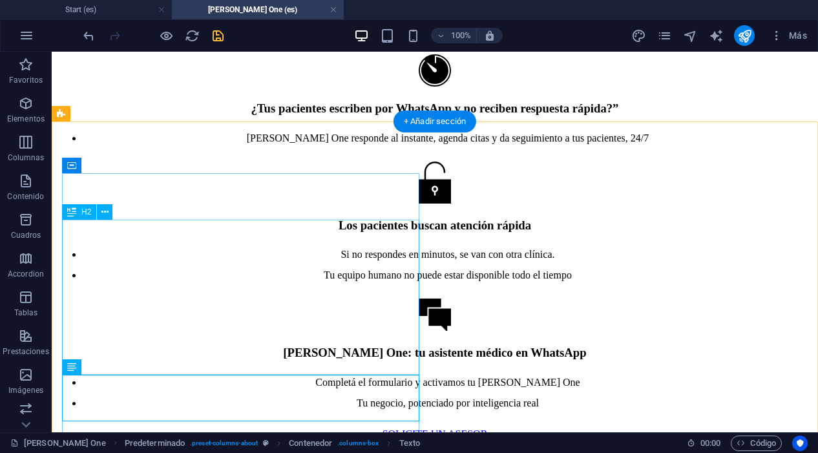
scroll to position [2952, 0]
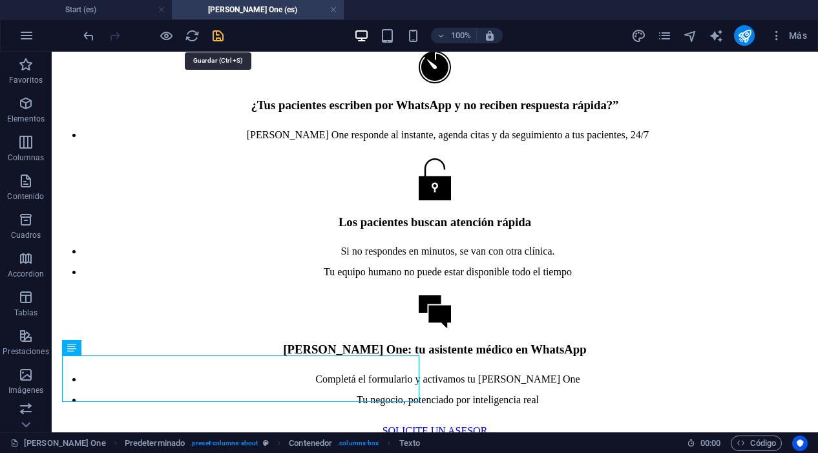
click at [218, 35] on icon "save" at bounding box center [218, 35] width 15 height 15
checkbox input "false"
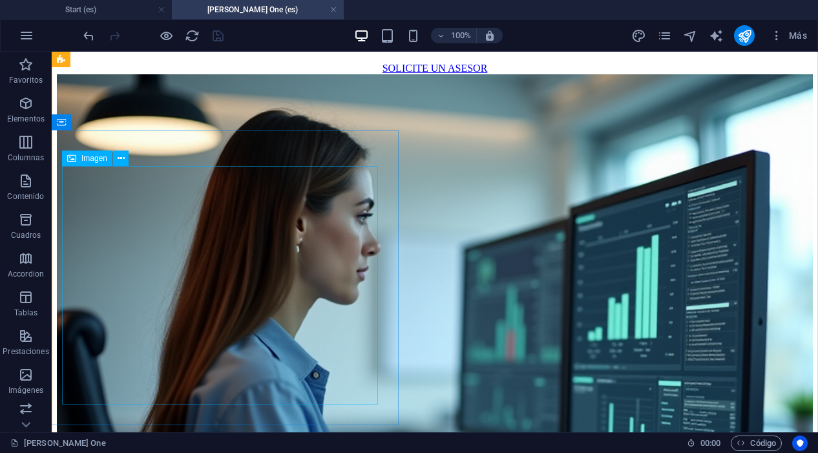
scroll to position [3316, 0]
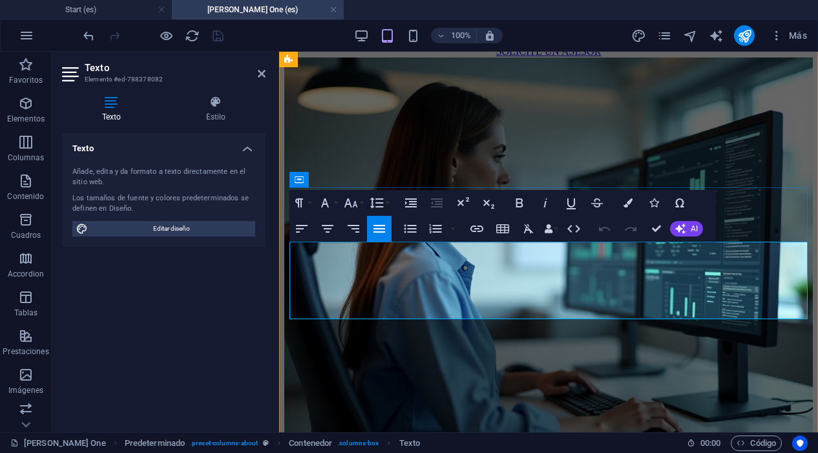
scroll to position [4004, 0]
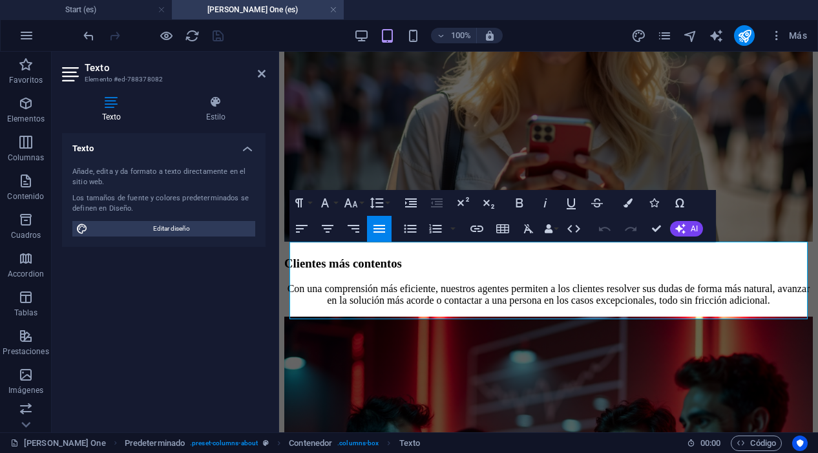
drag, startPoint x: 597, startPoint y: 315, endPoint x: 271, endPoint y: 234, distance: 335.2
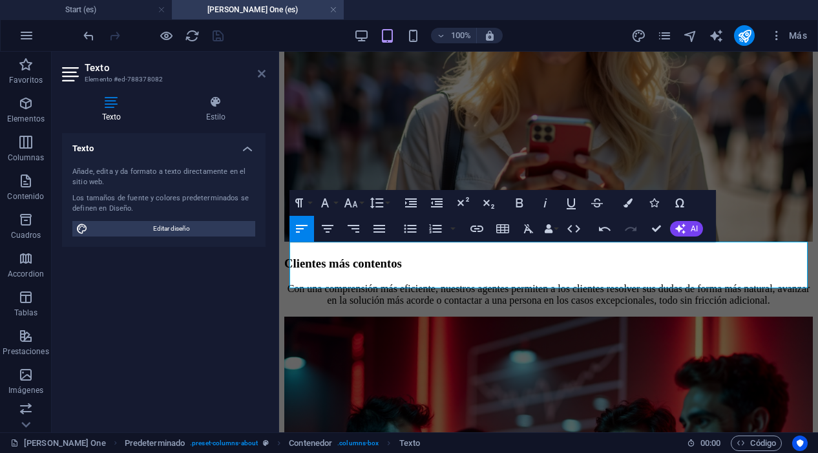
drag, startPoint x: 259, startPoint y: 73, endPoint x: 207, endPoint y: 21, distance: 73.1
click at [259, 73] on icon at bounding box center [262, 74] width 8 height 10
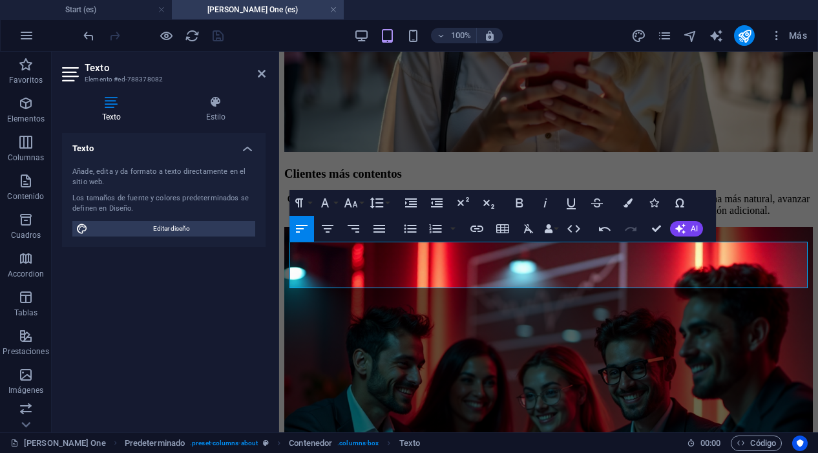
scroll to position [3387, 0]
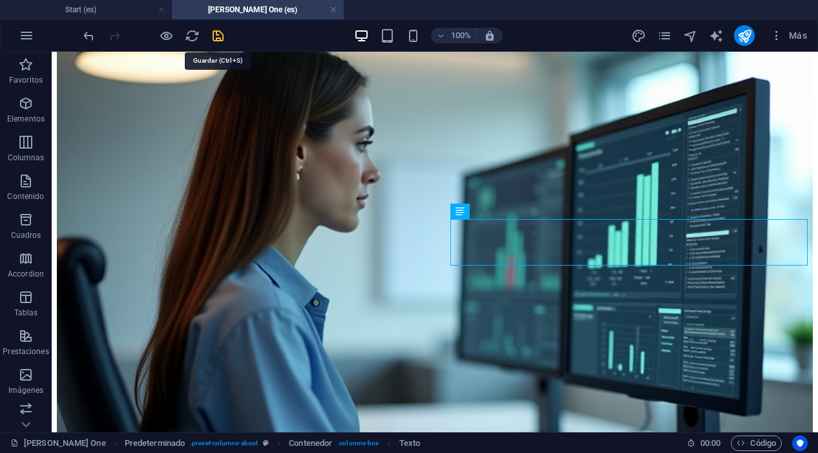
click at [209, 32] on div at bounding box center [153, 35] width 145 height 21
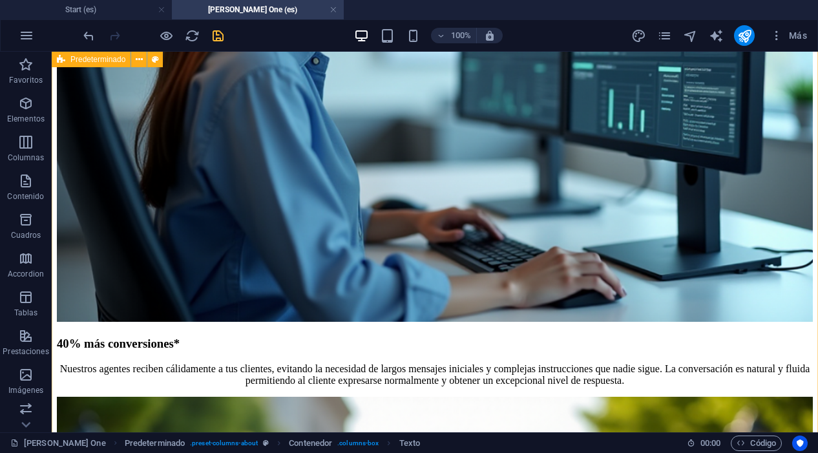
scroll to position [3627, 0]
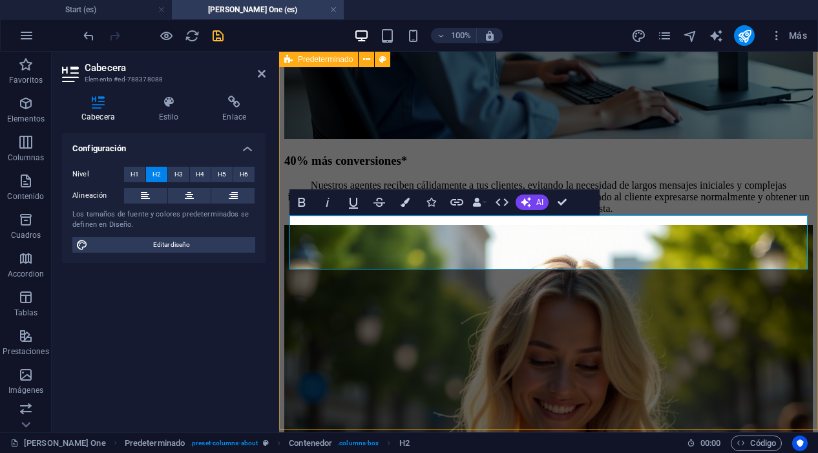
scroll to position [4579, 0]
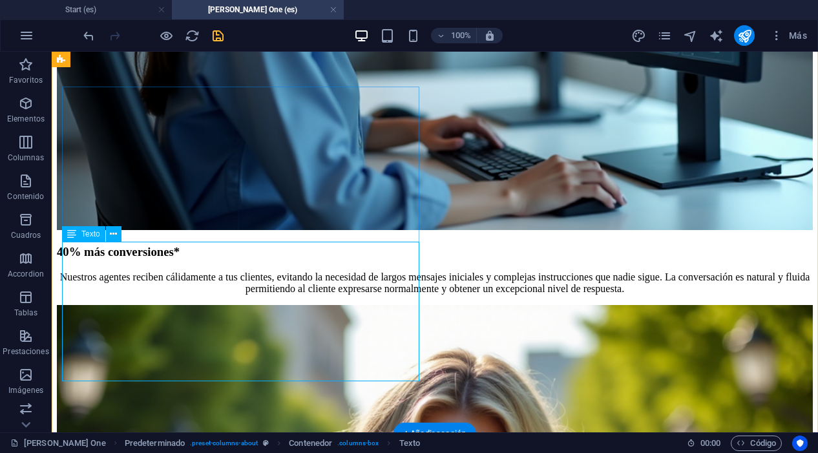
scroll to position [3799, 0]
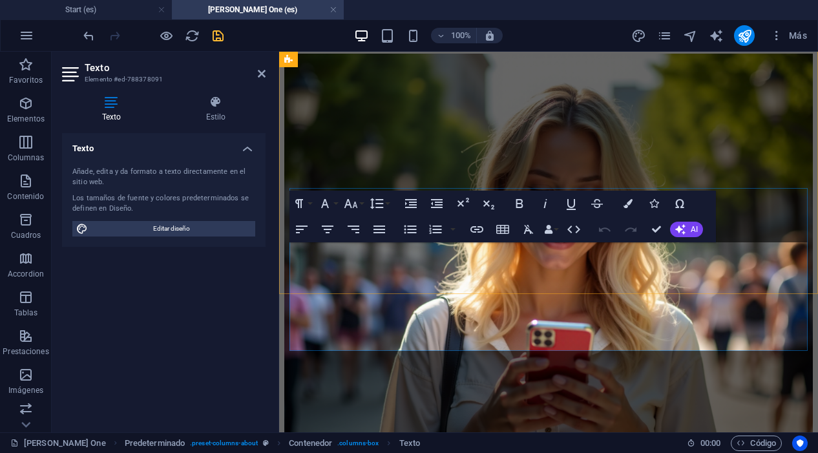
scroll to position [4606, 0]
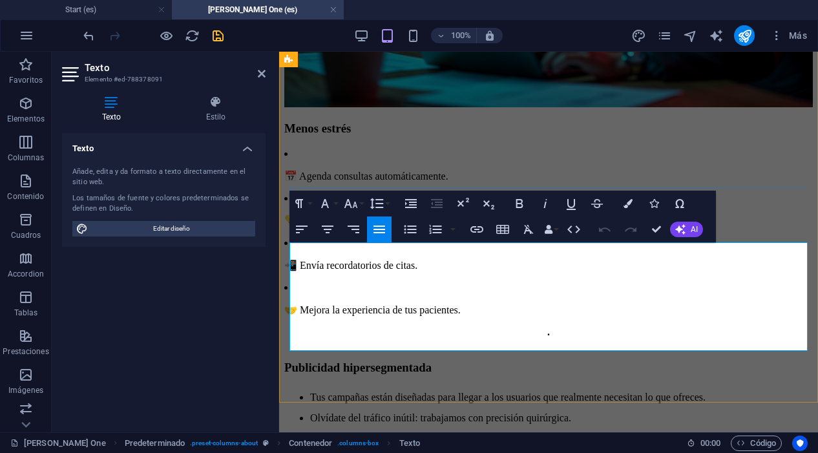
drag, startPoint x: 372, startPoint y: 346, endPoint x: 292, endPoint y: 253, distance: 123.3
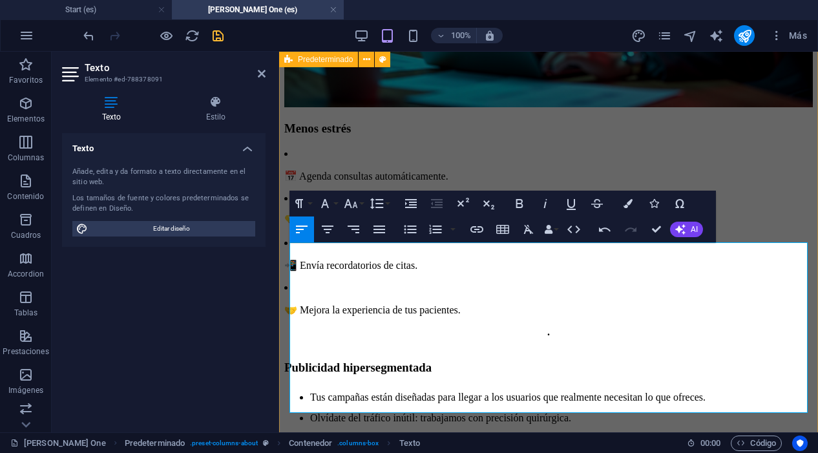
drag, startPoint x: 390, startPoint y: 266, endPoint x: 280, endPoint y: 265, distance: 109.9
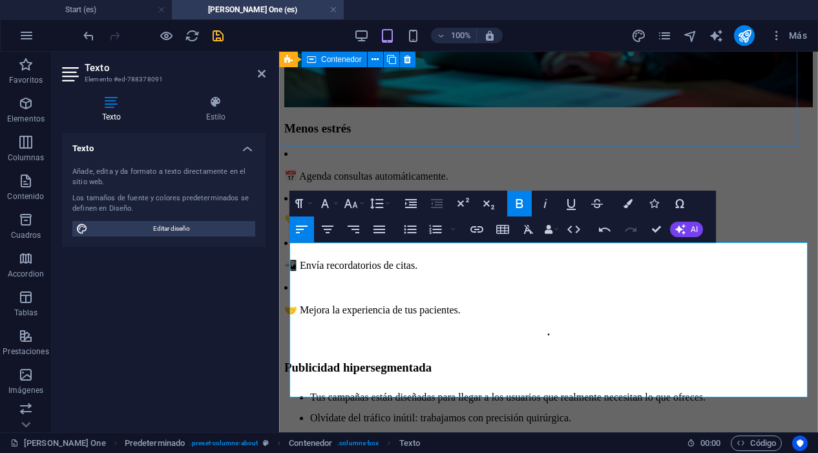
scroll to position [4589, 0]
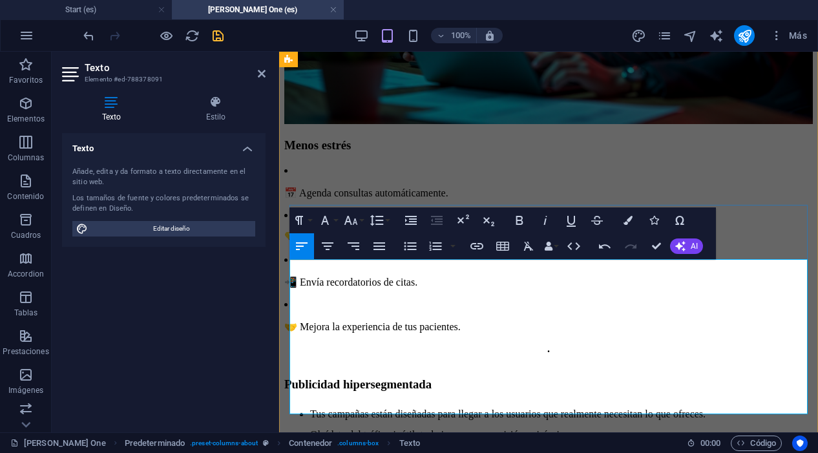
drag, startPoint x: 465, startPoint y: 376, endPoint x: 288, endPoint y: 376, distance: 177.8
drag, startPoint x: 474, startPoint y: 392, endPoint x: 297, endPoint y: 387, distance: 177.2
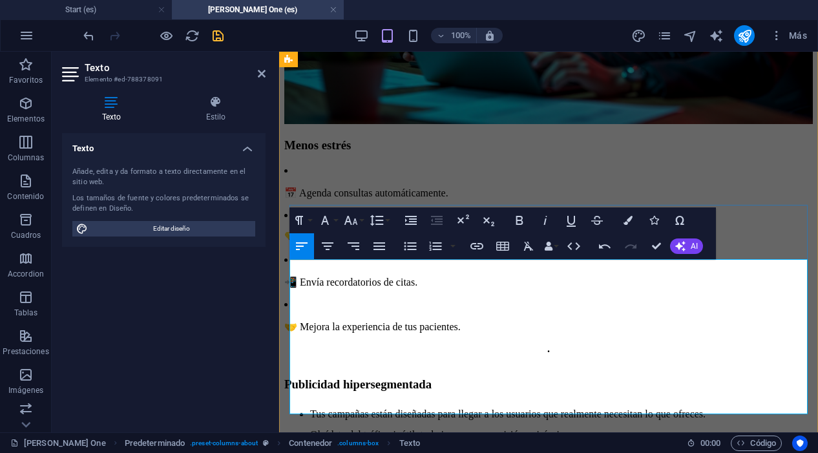
drag, startPoint x: 419, startPoint y: 403, endPoint x: 293, endPoint y: 405, distance: 126.1
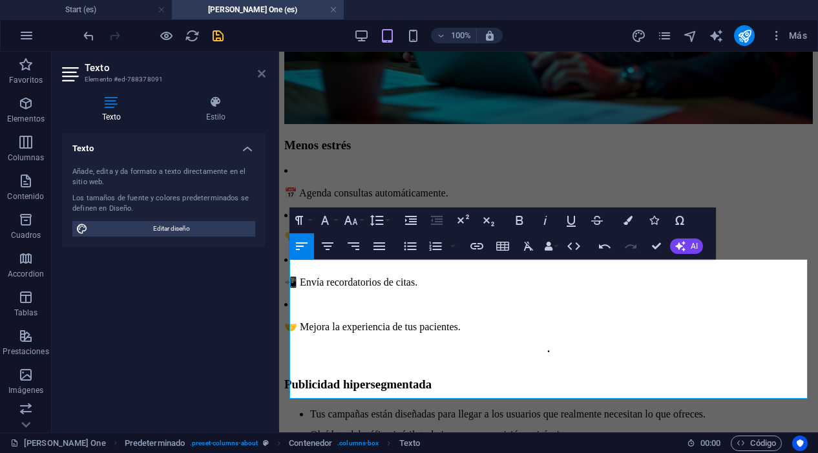
click at [262, 71] on icon at bounding box center [262, 74] width 8 height 10
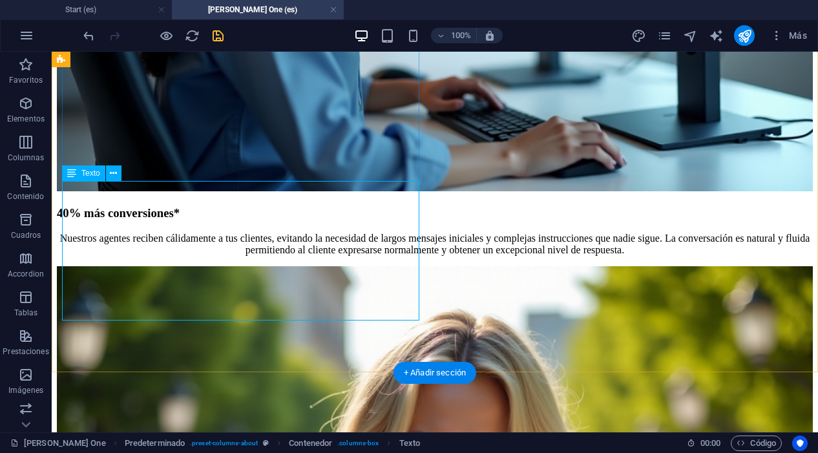
scroll to position [3764, 0]
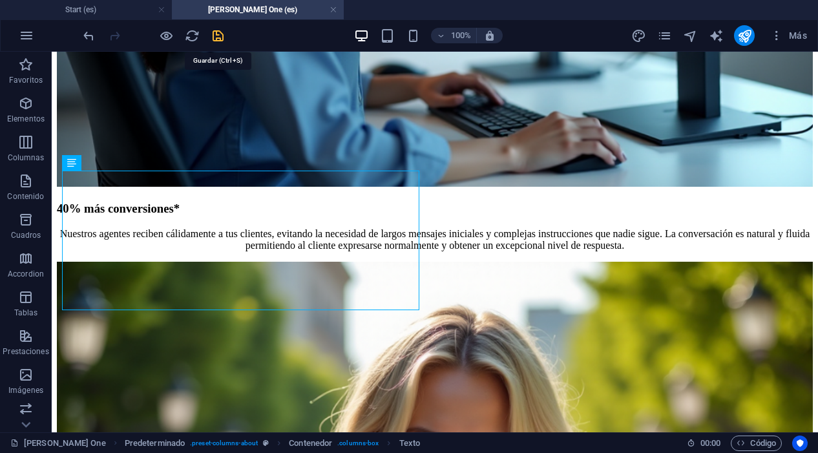
click at [218, 31] on icon "save" at bounding box center [218, 35] width 15 height 15
checkbox input "false"
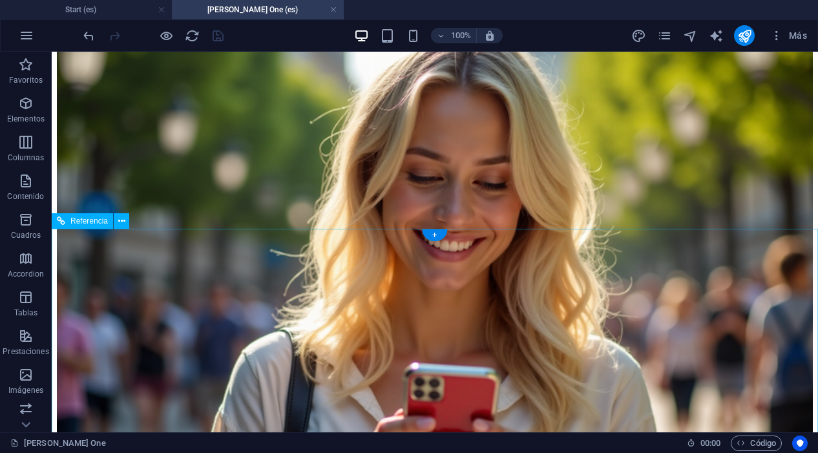
scroll to position [4033, 0]
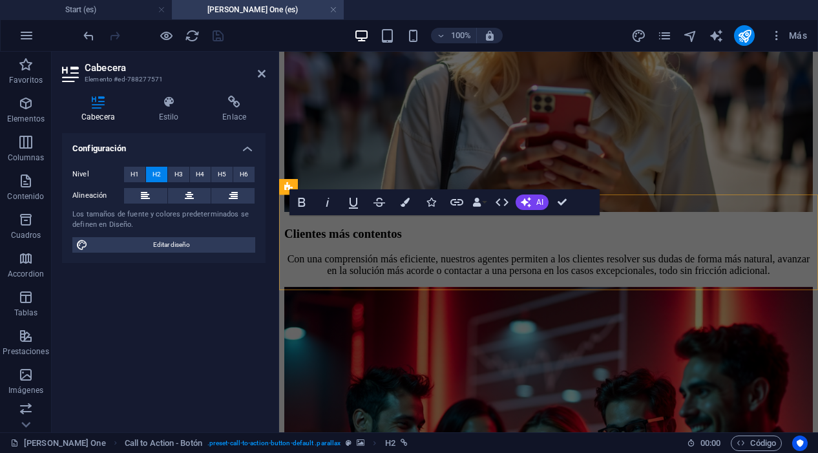
scroll to position [4897, 0]
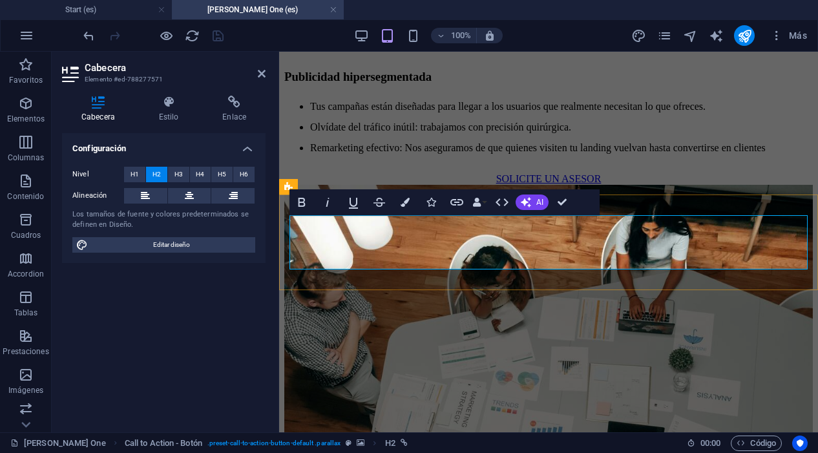
click at [264, 75] on icon at bounding box center [262, 74] width 8 height 10
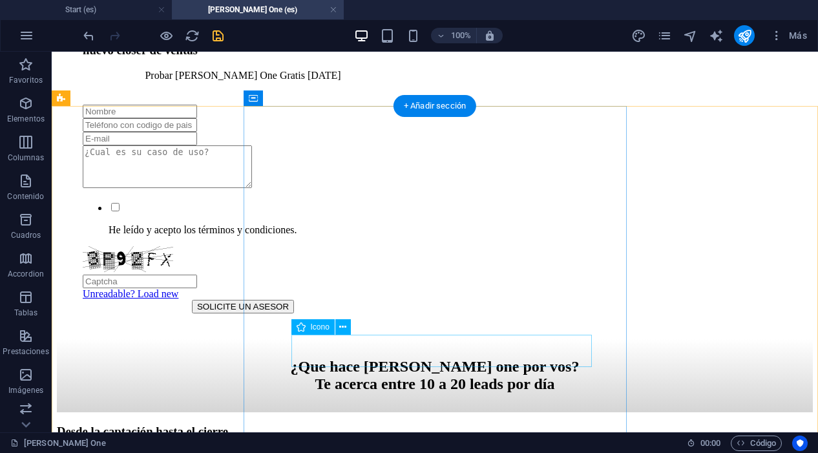
scroll to position [1313, 0]
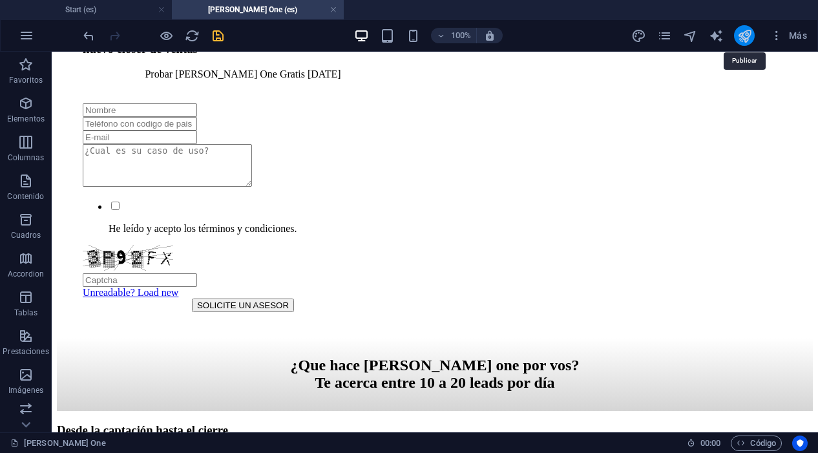
click at [741, 37] on icon "publish" at bounding box center [745, 35] width 15 height 15
checkbox input "false"
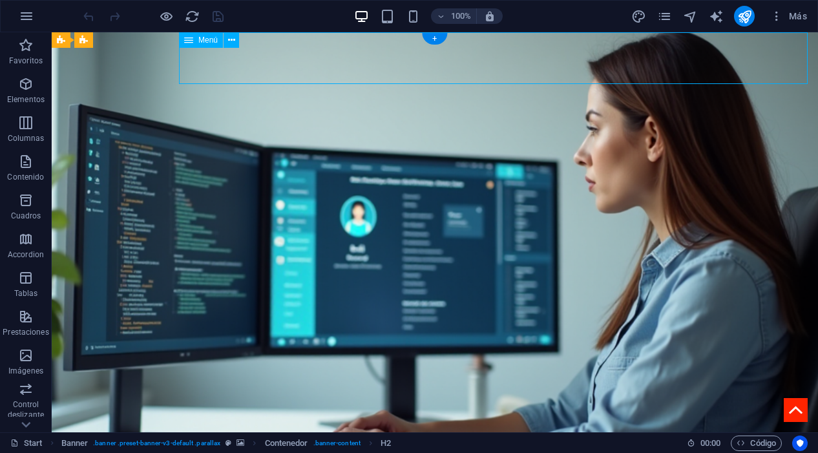
select select "5"
select select
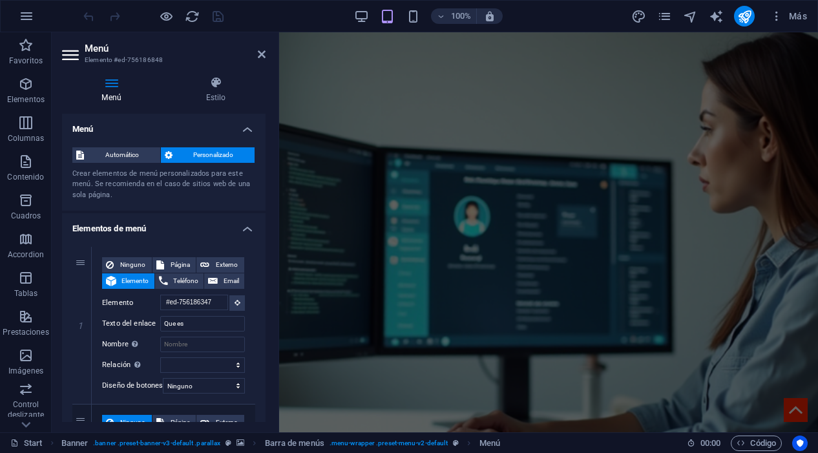
click at [111, 91] on h4 "Menú" at bounding box center [114, 89] width 104 height 27
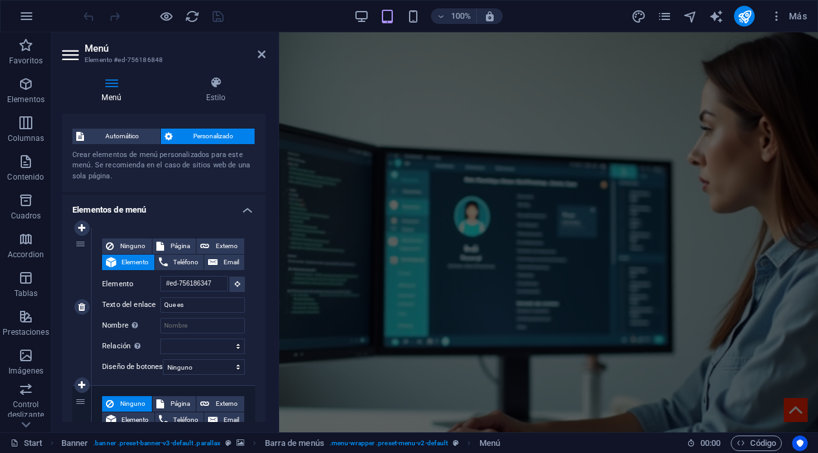
click at [156, 297] on label "Texto del enlace" at bounding box center [131, 305] width 58 height 16
click at [160, 297] on input "Que es" at bounding box center [202, 305] width 85 height 16
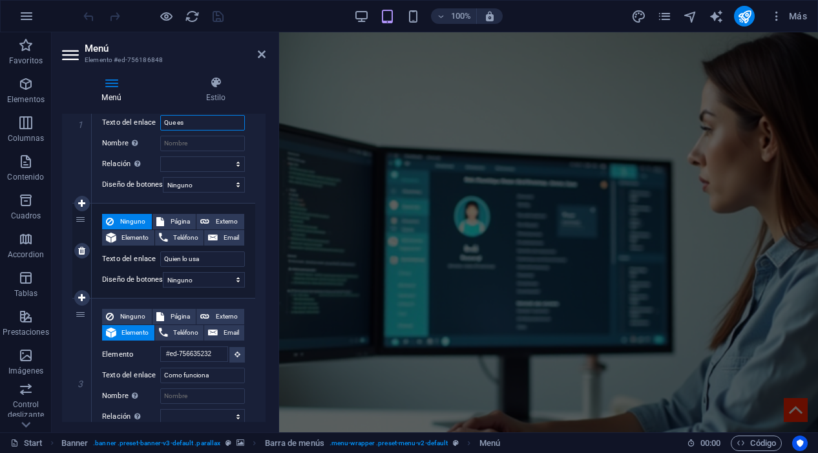
scroll to position [204, 0]
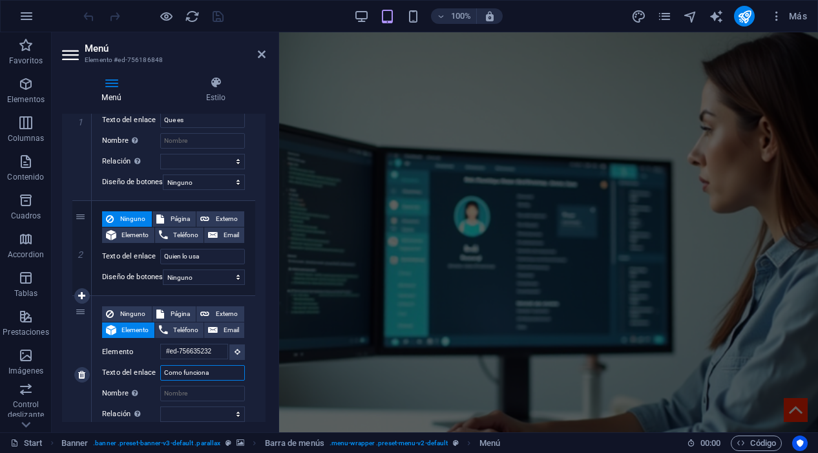
click at [209, 374] on input "Como funciona" at bounding box center [202, 373] width 85 height 16
drag, startPoint x: 218, startPoint y: 370, endPoint x: 156, endPoint y: 370, distance: 62.1
click at [156, 370] on div "Texto del enlace Como funciona" at bounding box center [173, 373] width 143 height 16
type input "Ca"
select select
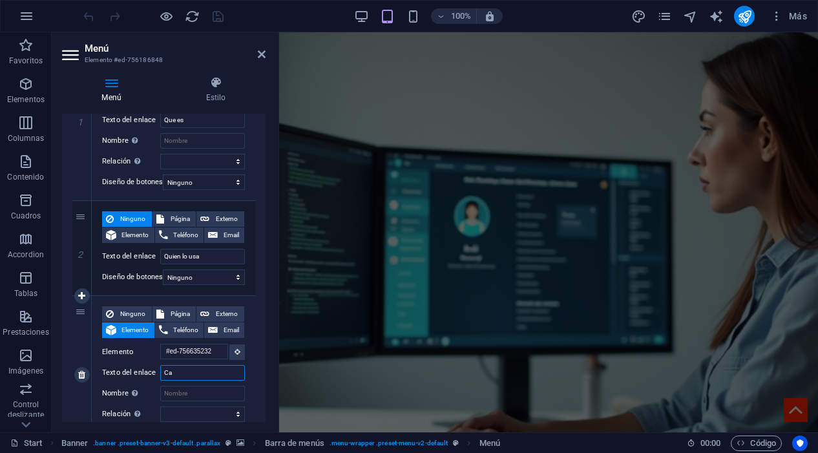
type input "Cas"
select select
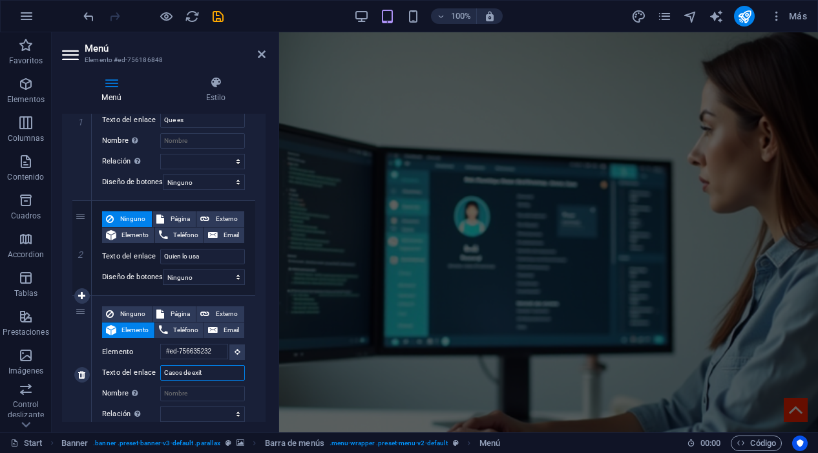
type input "Casos de exito"
select select
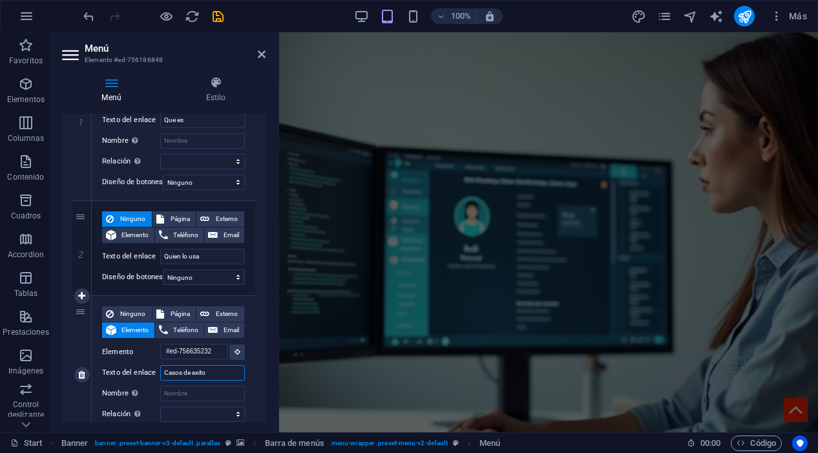
select select
type input "Casos de exito"
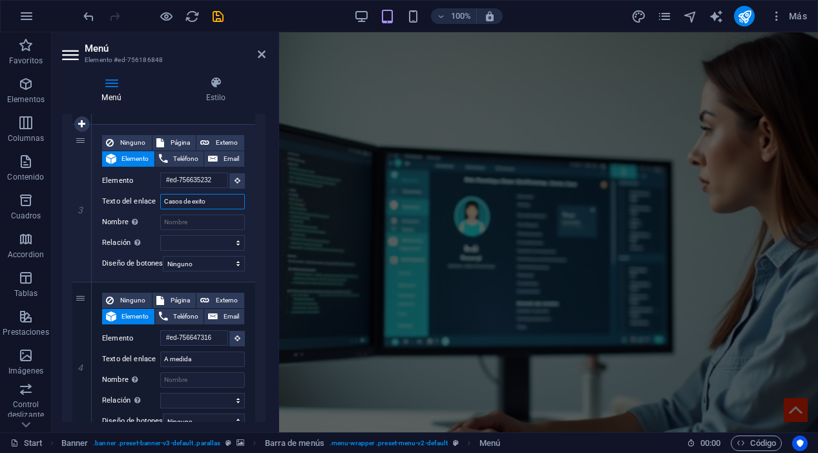
scroll to position [387, 0]
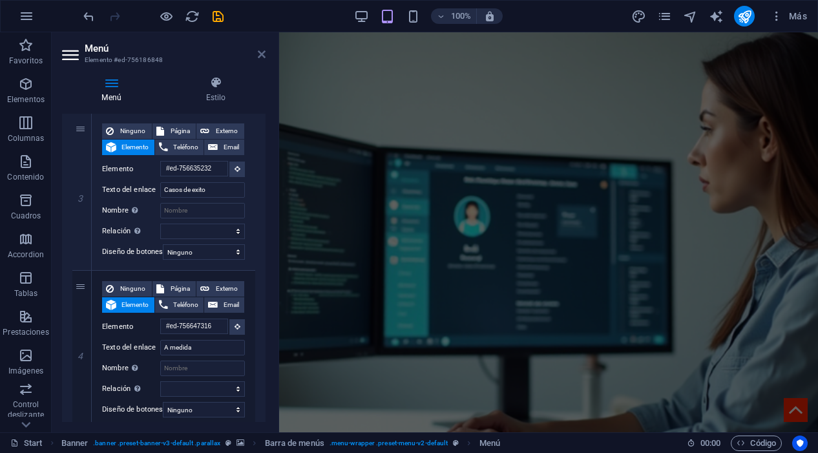
click at [260, 53] on icon at bounding box center [262, 54] width 8 height 10
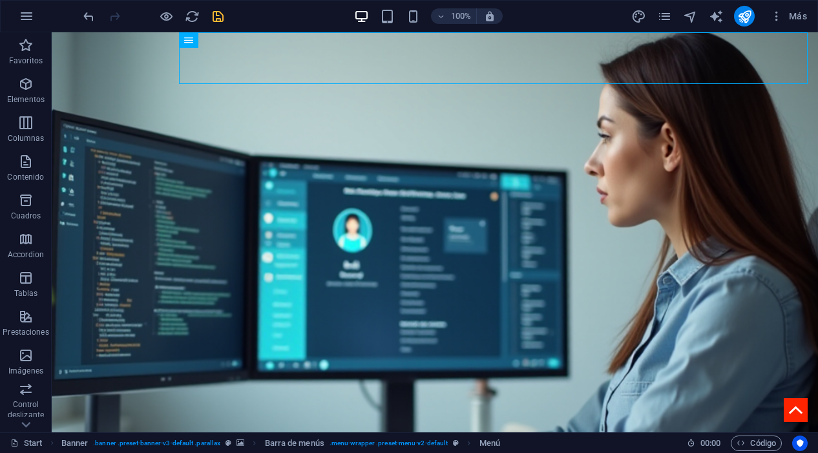
click at [217, 14] on icon "save" at bounding box center [218, 16] width 15 height 15
checkbox input "false"
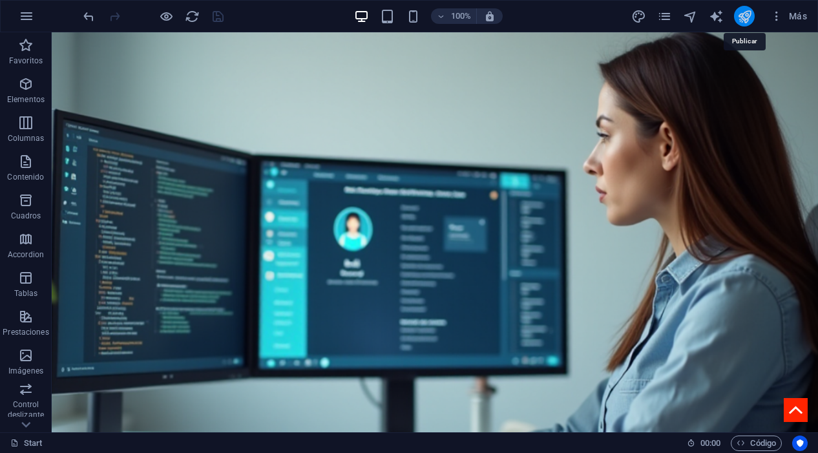
click at [741, 19] on icon "publish" at bounding box center [745, 16] width 15 height 15
